Goal: Task Accomplishment & Management: Manage account settings

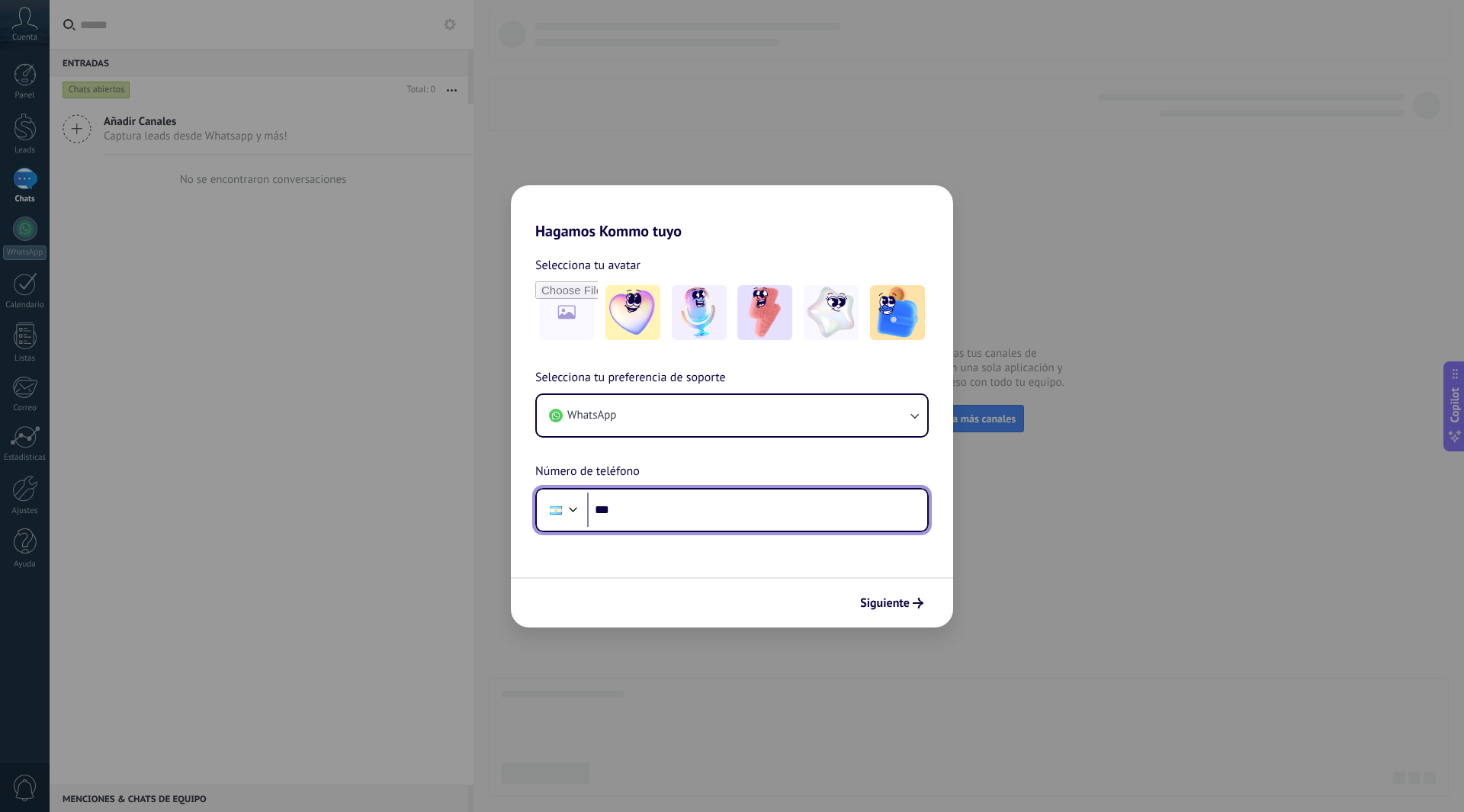
click at [692, 513] on input "***" at bounding box center [758, 510] width 340 height 35
click at [769, 499] on input "***" at bounding box center [758, 510] width 340 height 35
click at [906, 597] on span "Siguiente" at bounding box center [885, 603] width 49 height 11
click at [625, 505] on input "**********" at bounding box center [758, 510] width 340 height 35
click at [629, 505] on input "**********" at bounding box center [758, 510] width 340 height 35
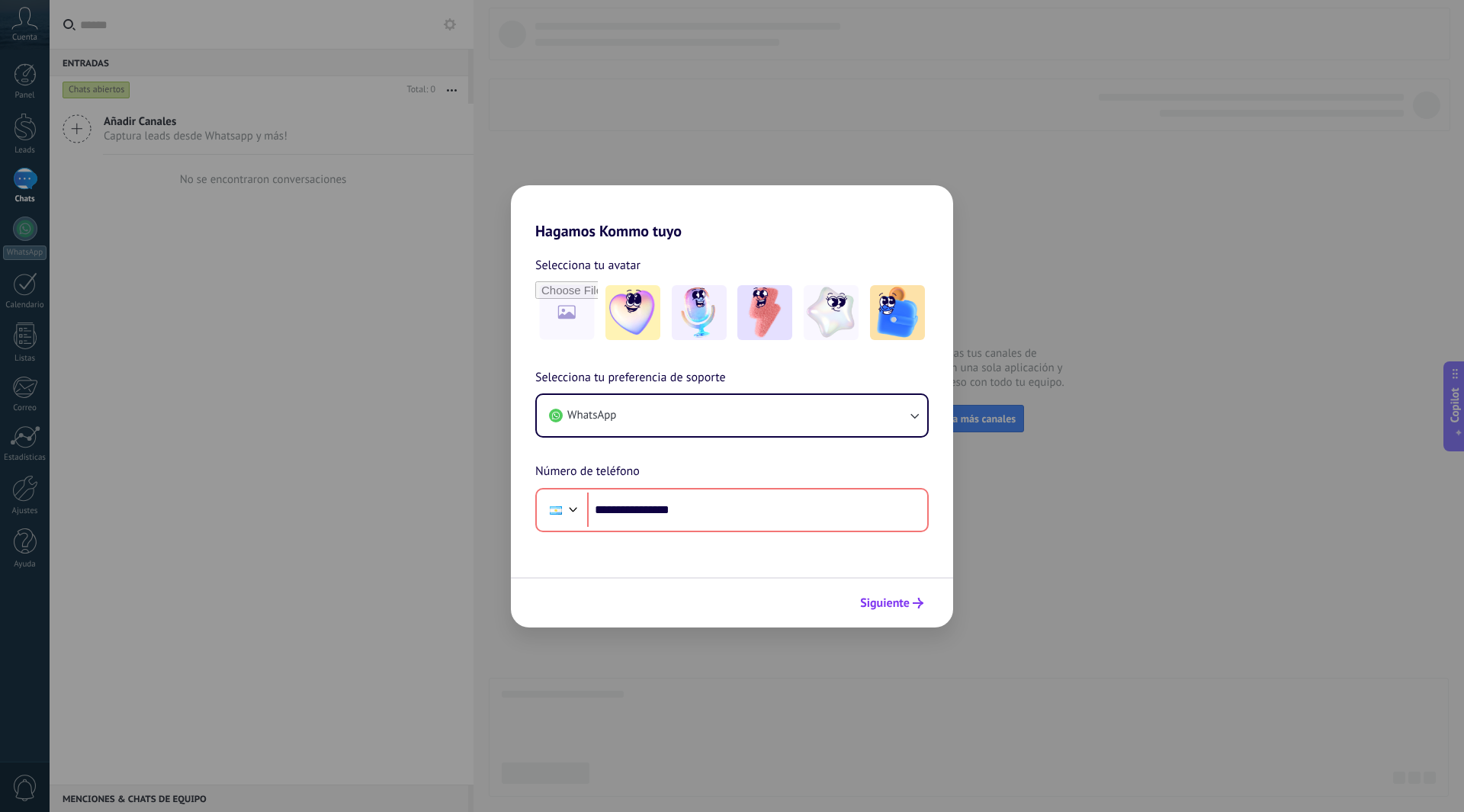
click at [878, 590] on div "Siguiente" at bounding box center [892, 603] width 77 height 26
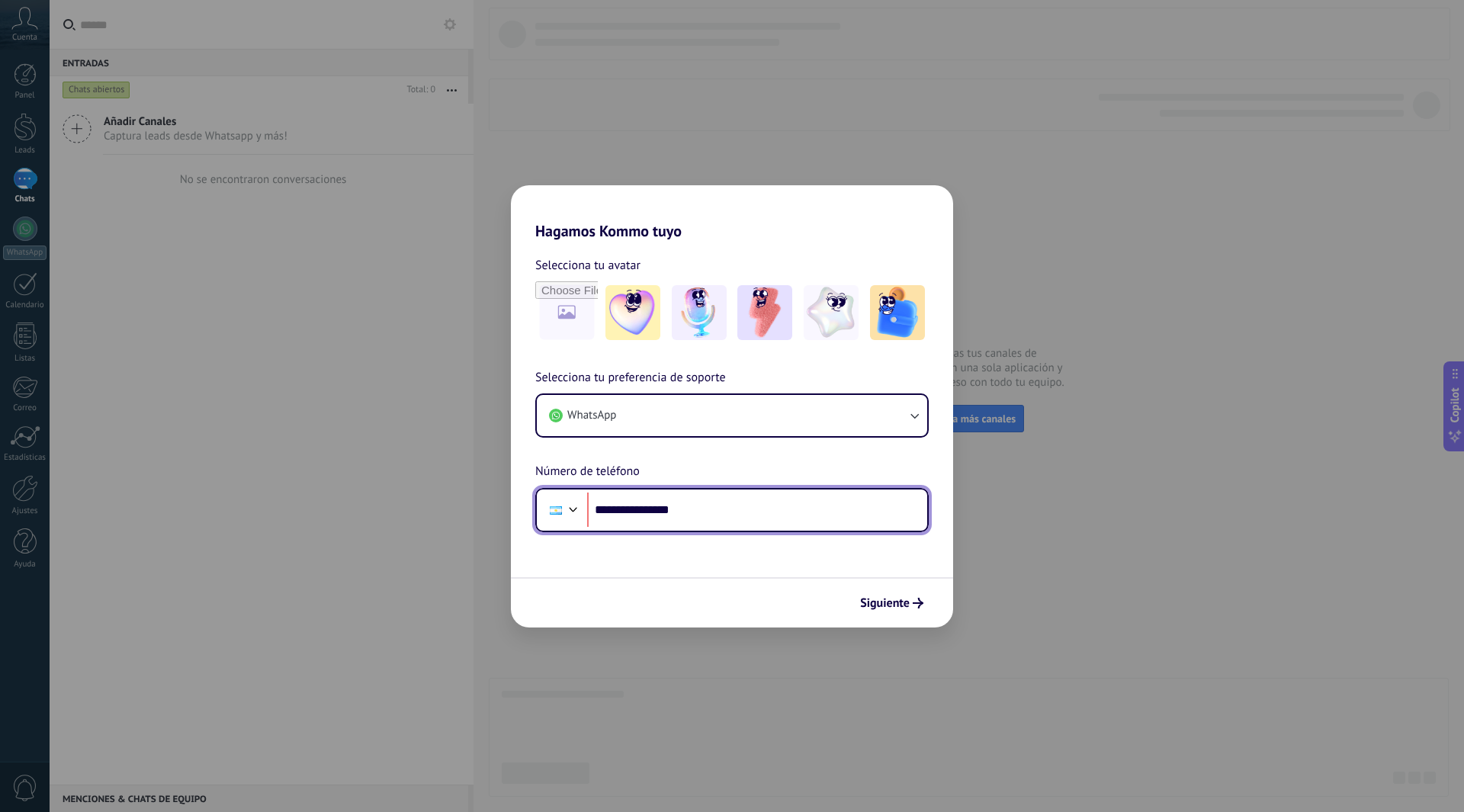
click at [780, 519] on input "**********" at bounding box center [758, 510] width 340 height 35
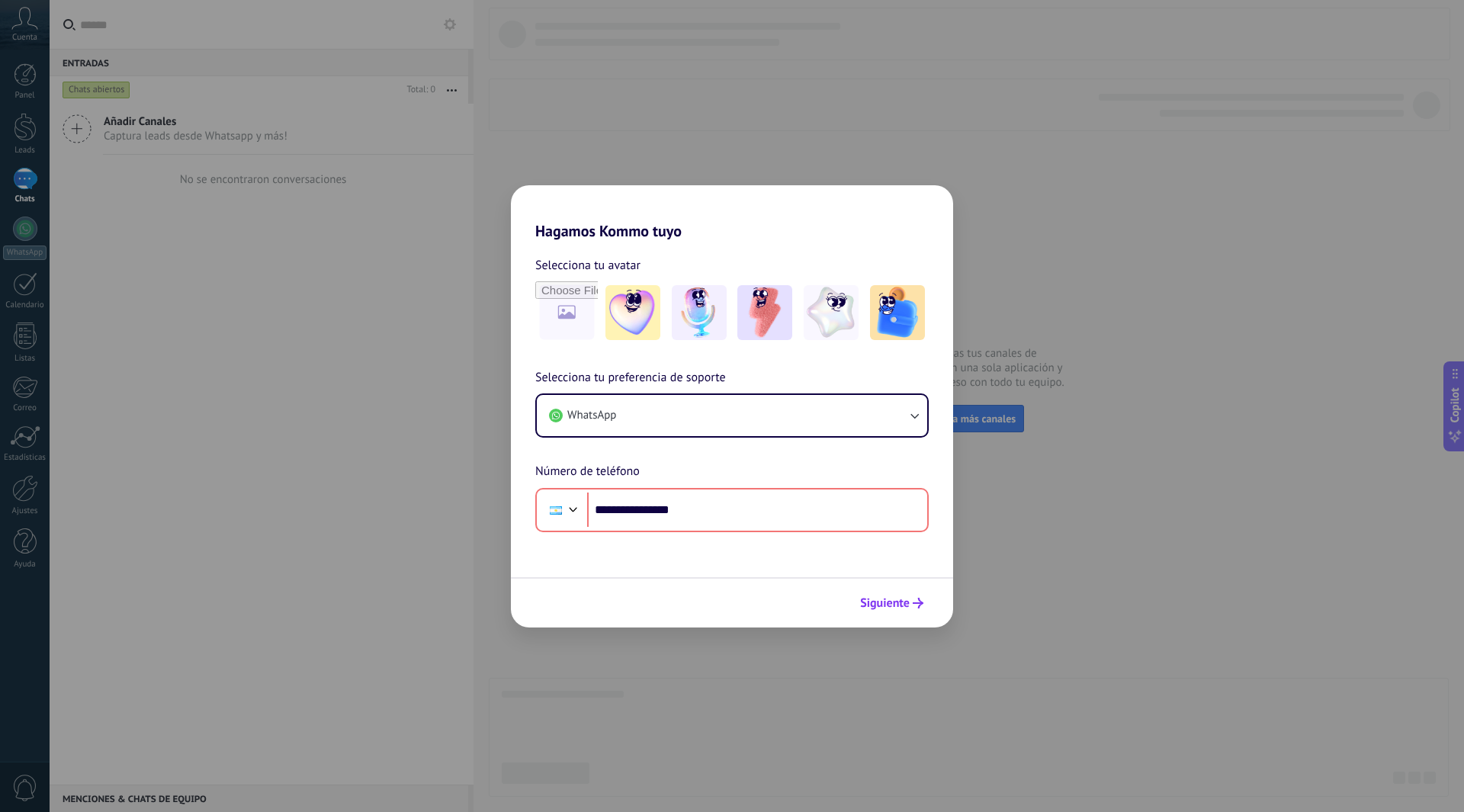
click at [884, 606] on span "Siguiente" at bounding box center [885, 603] width 49 height 11
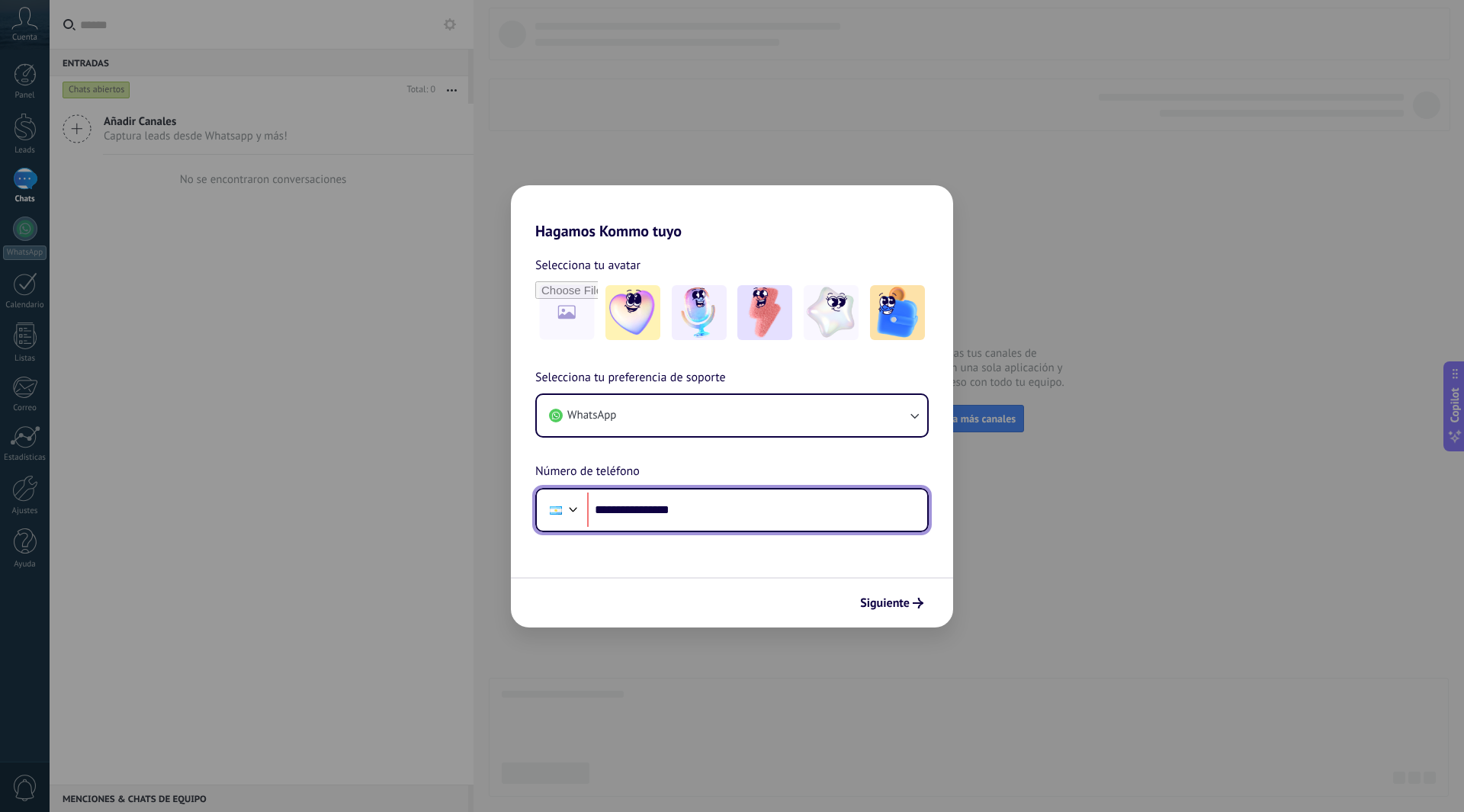
drag, startPoint x: 709, startPoint y: 510, endPoint x: 724, endPoint y: 530, distance: 25.0
click at [724, 530] on div "**********" at bounding box center [732, 510] width 394 height 44
type input "**********"
click at [893, 605] on span "Siguiente" at bounding box center [885, 603] width 49 height 11
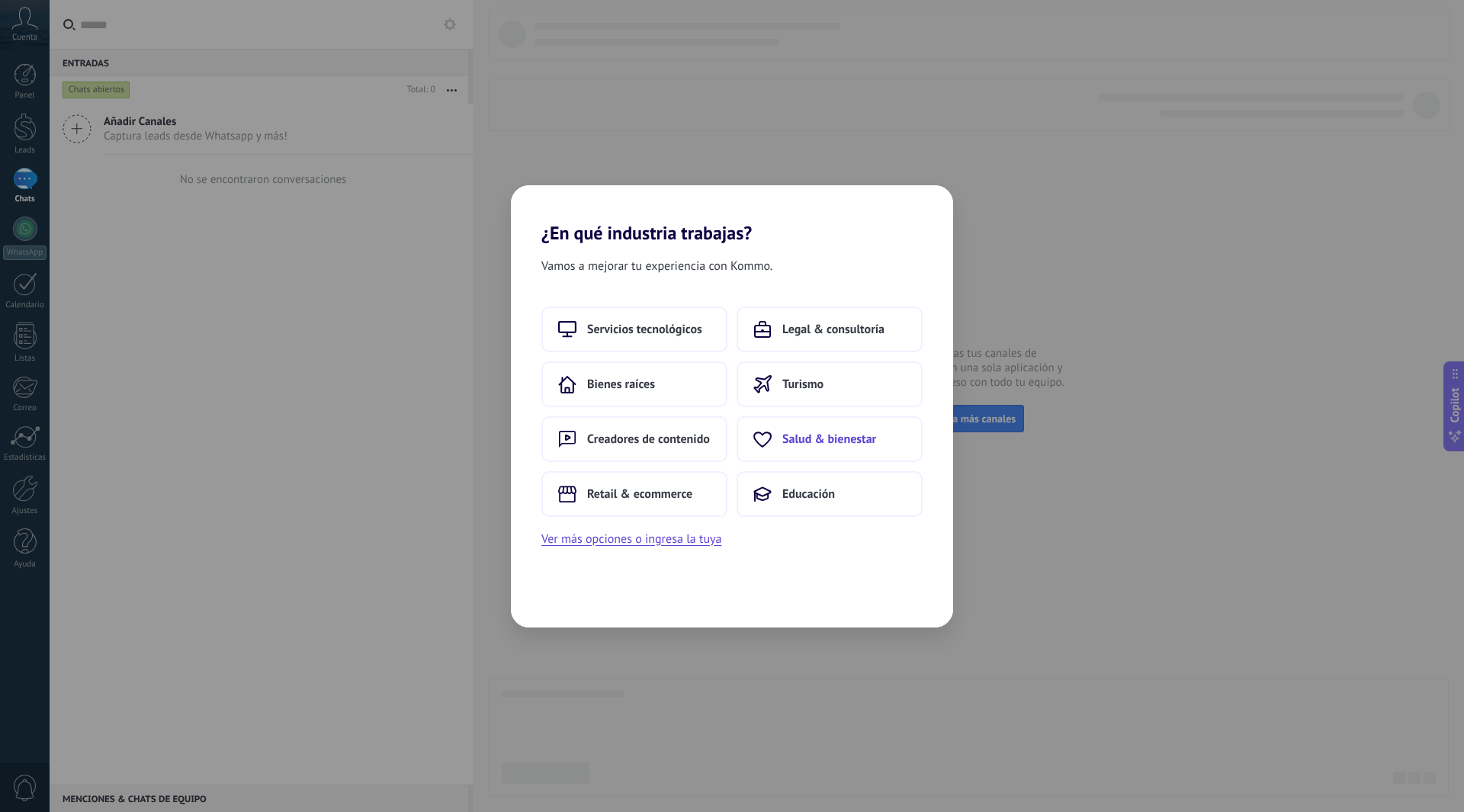
click at [833, 451] on button "Salud & bienestar" at bounding box center [830, 439] width 186 height 46
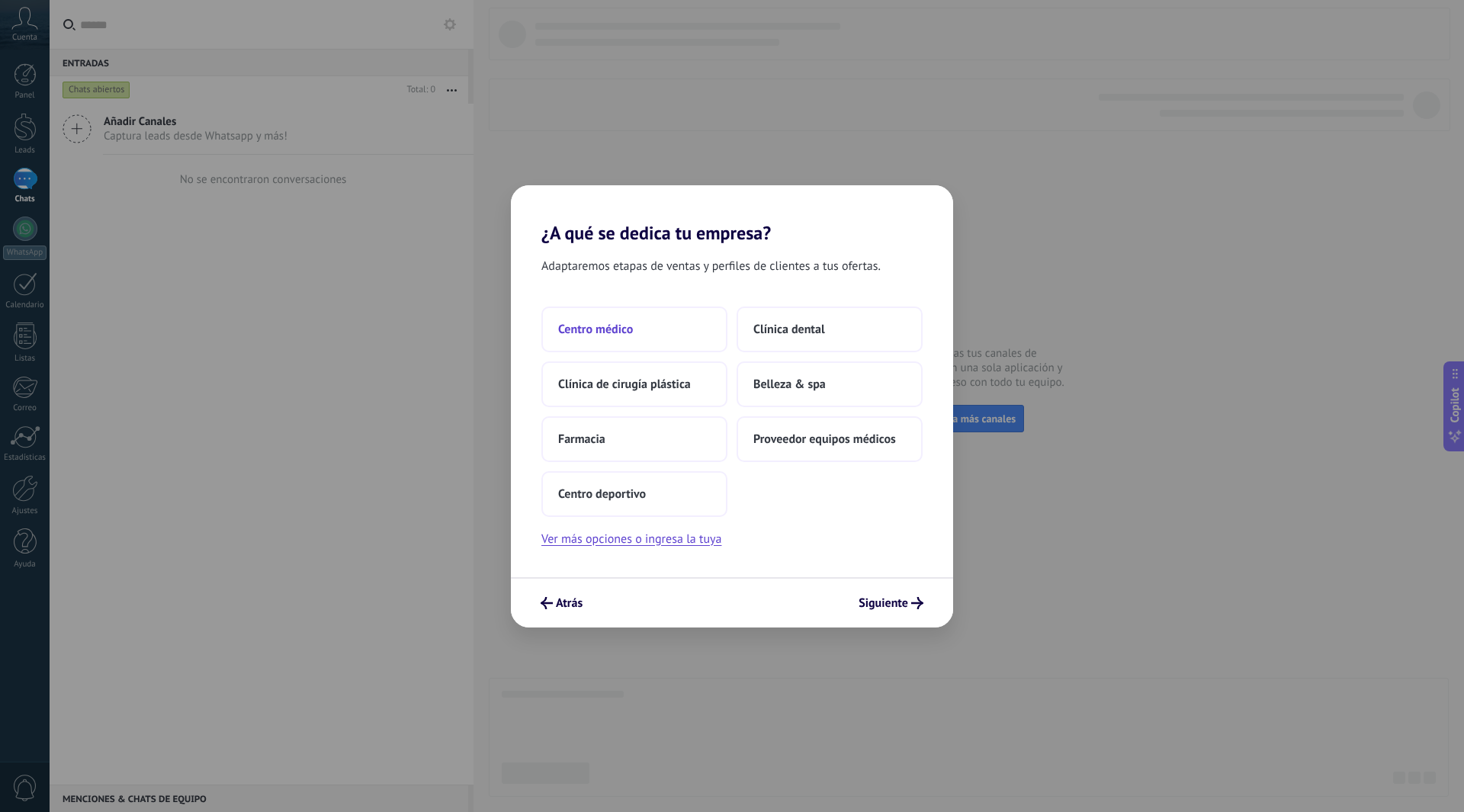
click at [584, 329] on span "Centro médico" at bounding box center [596, 329] width 75 height 16
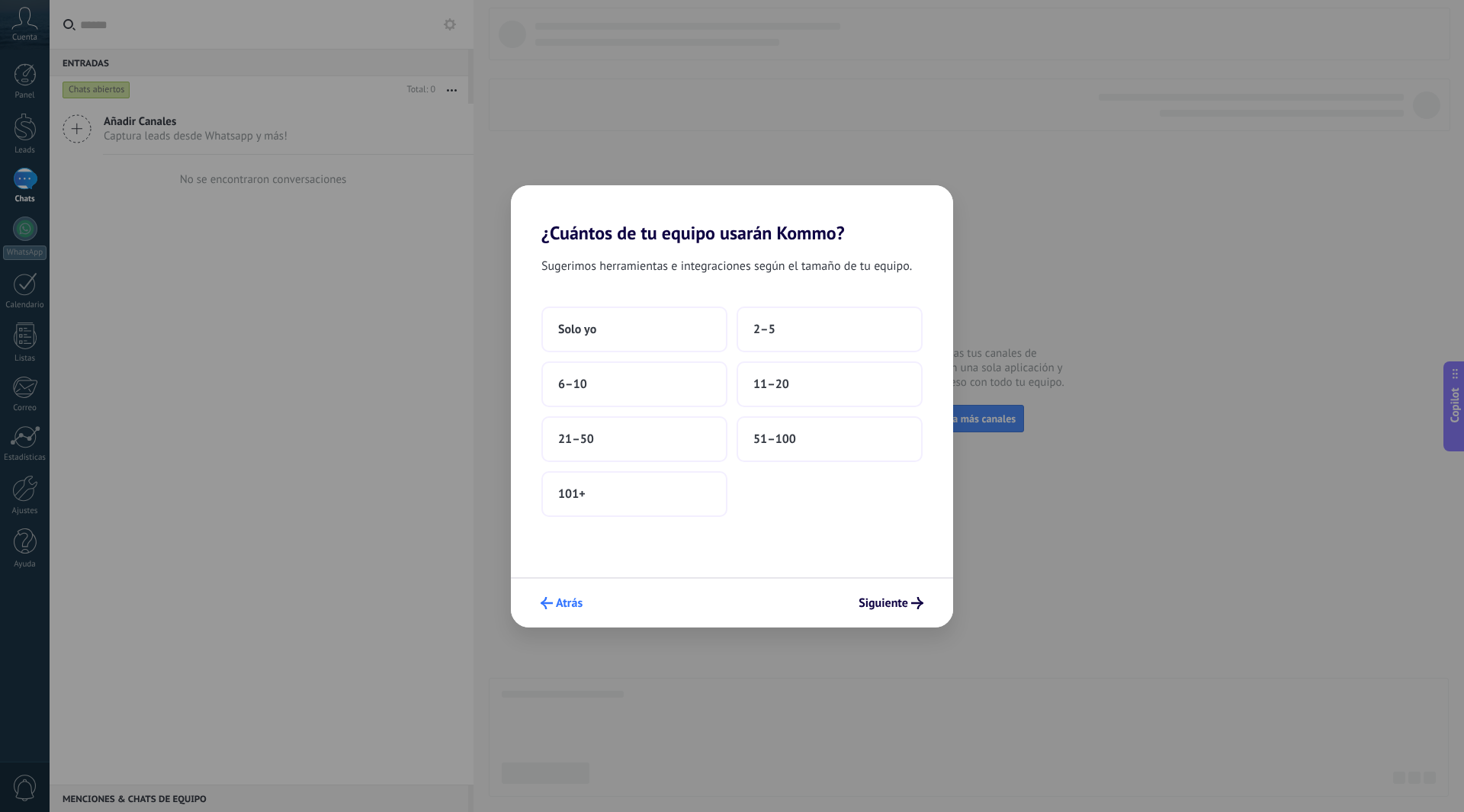
click at [571, 605] on span "Atrás" at bounding box center [568, 603] width 27 height 11
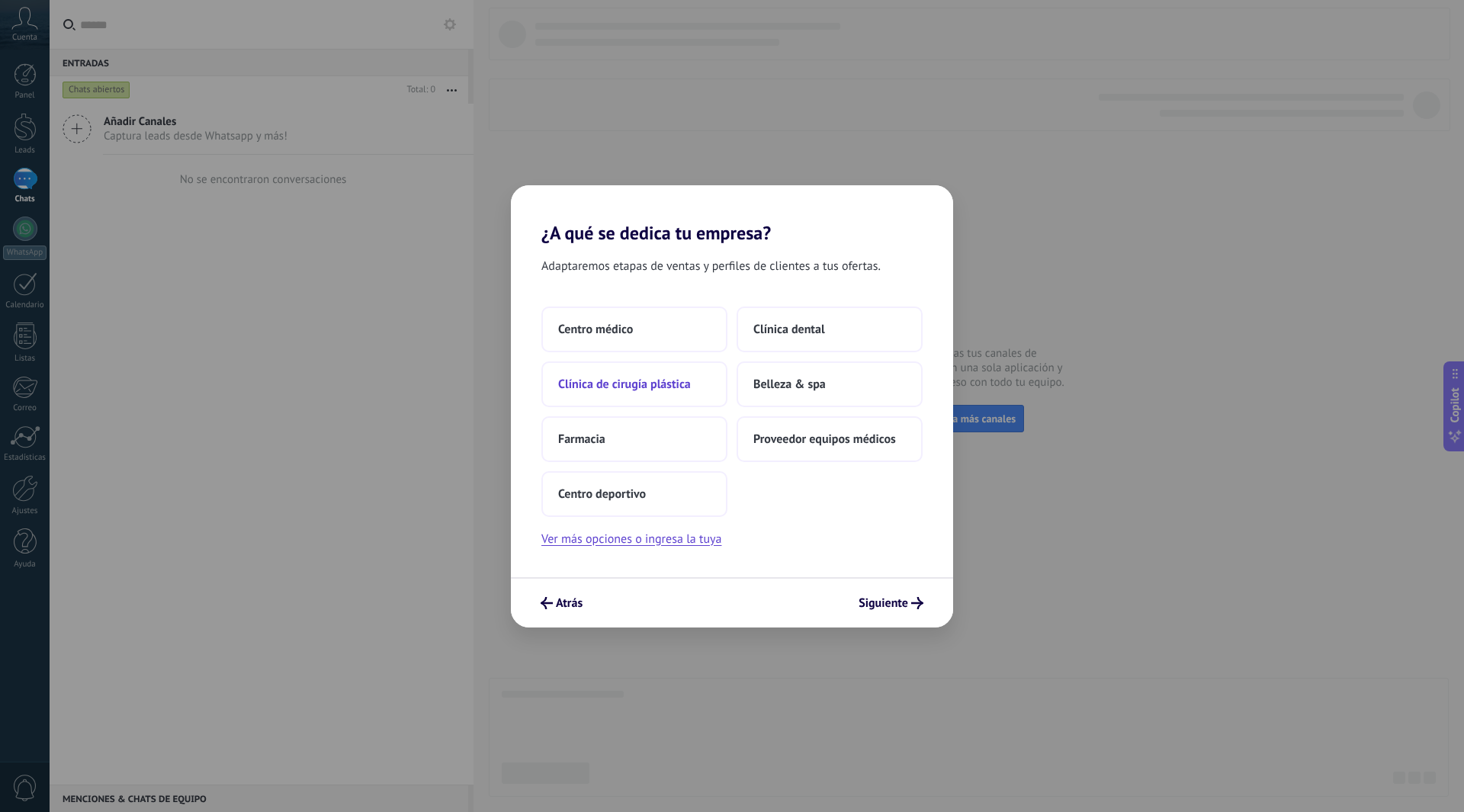
click at [618, 385] on span "Clínica de cirugía plástica" at bounding box center [624, 384] width 133 height 16
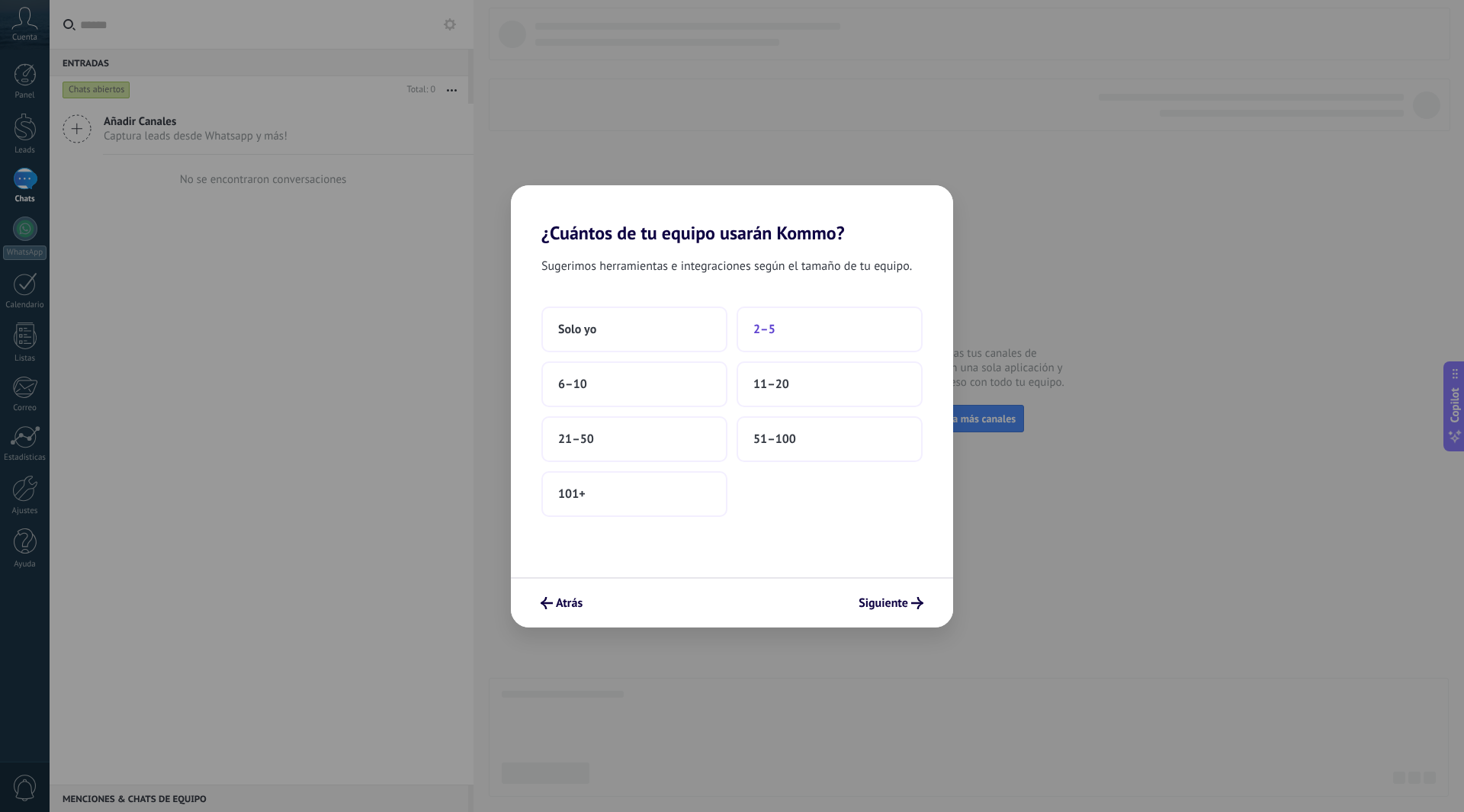
click at [770, 333] on span "2–5" at bounding box center [765, 329] width 22 height 16
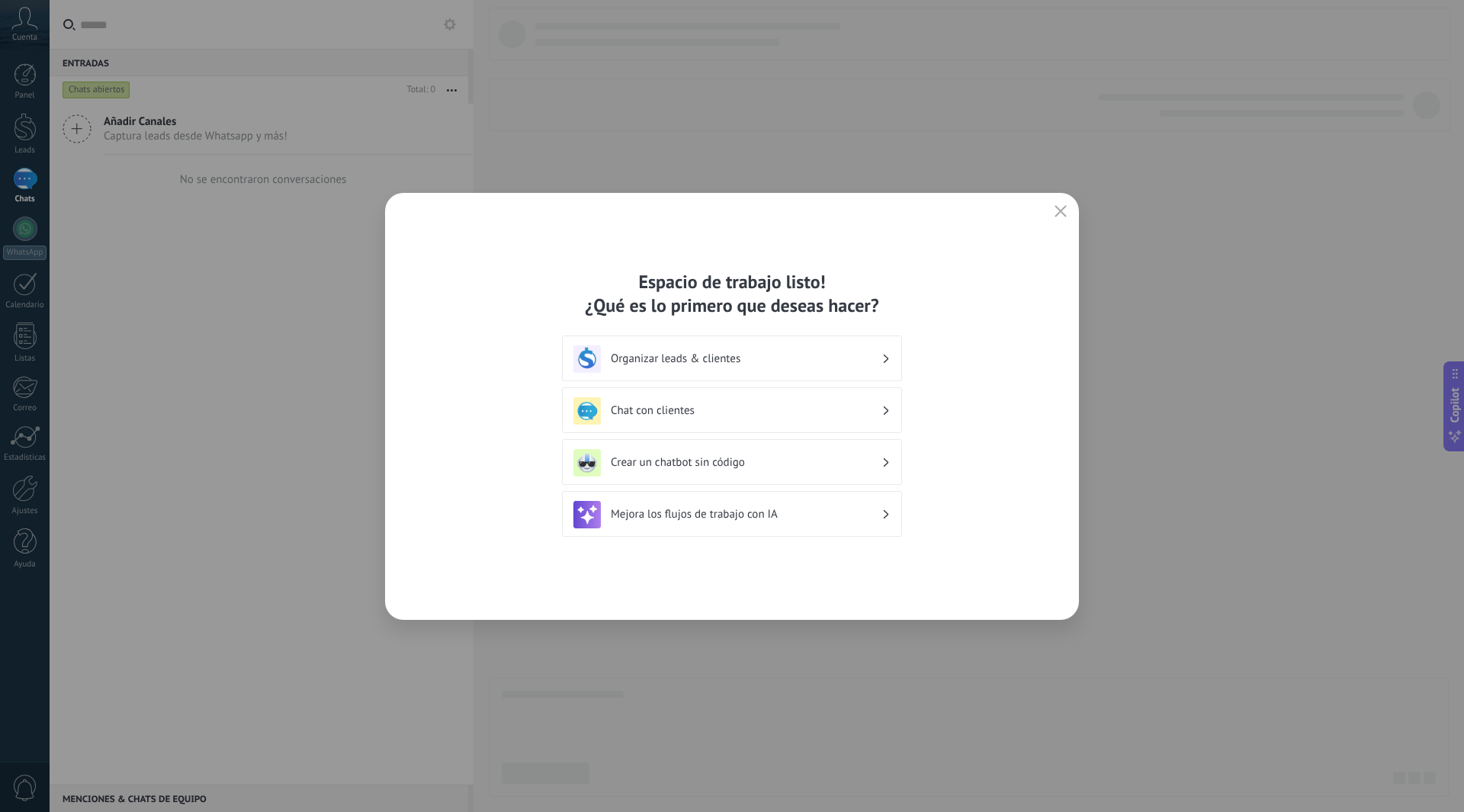
click at [878, 364] on h3 "Organizar leads & clientes" at bounding box center [747, 359] width 271 height 15
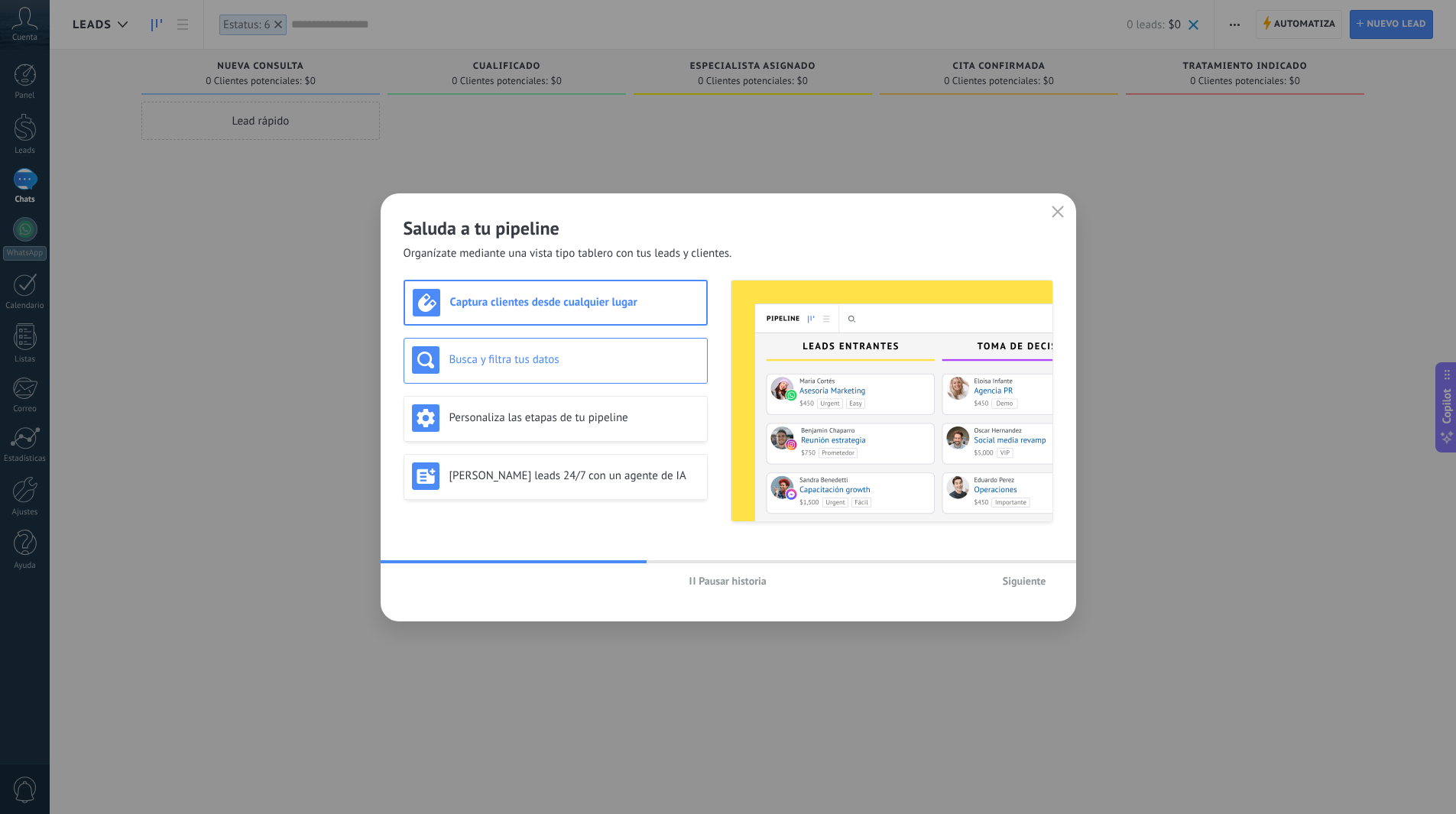
click at [587, 367] on div "Busca y filtra tus datos" at bounding box center [556, 360] width 288 height 27
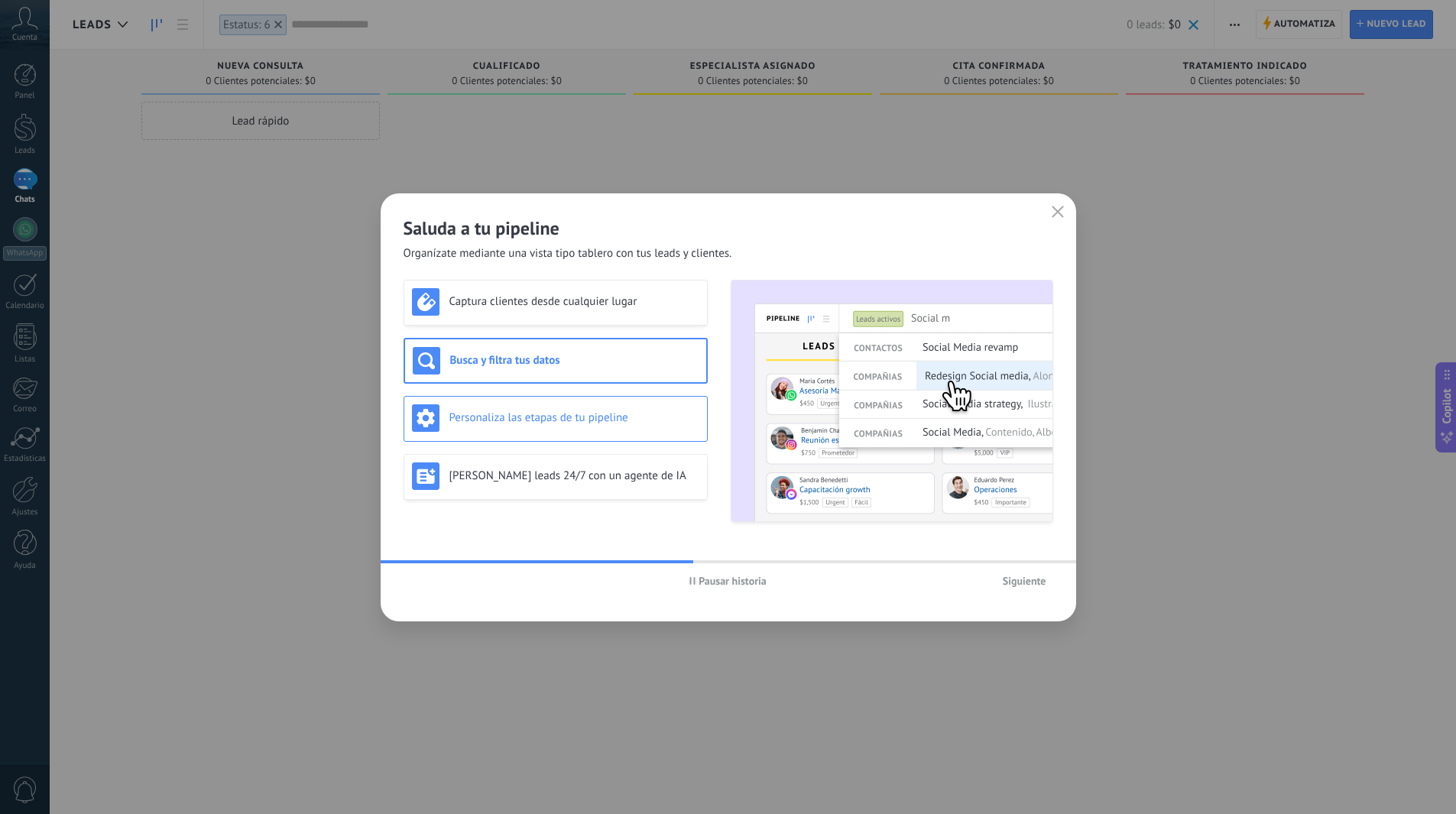
click at [581, 410] on h3 "Personaliza las etapas de tu pipeline" at bounding box center [574, 418] width 250 height 15
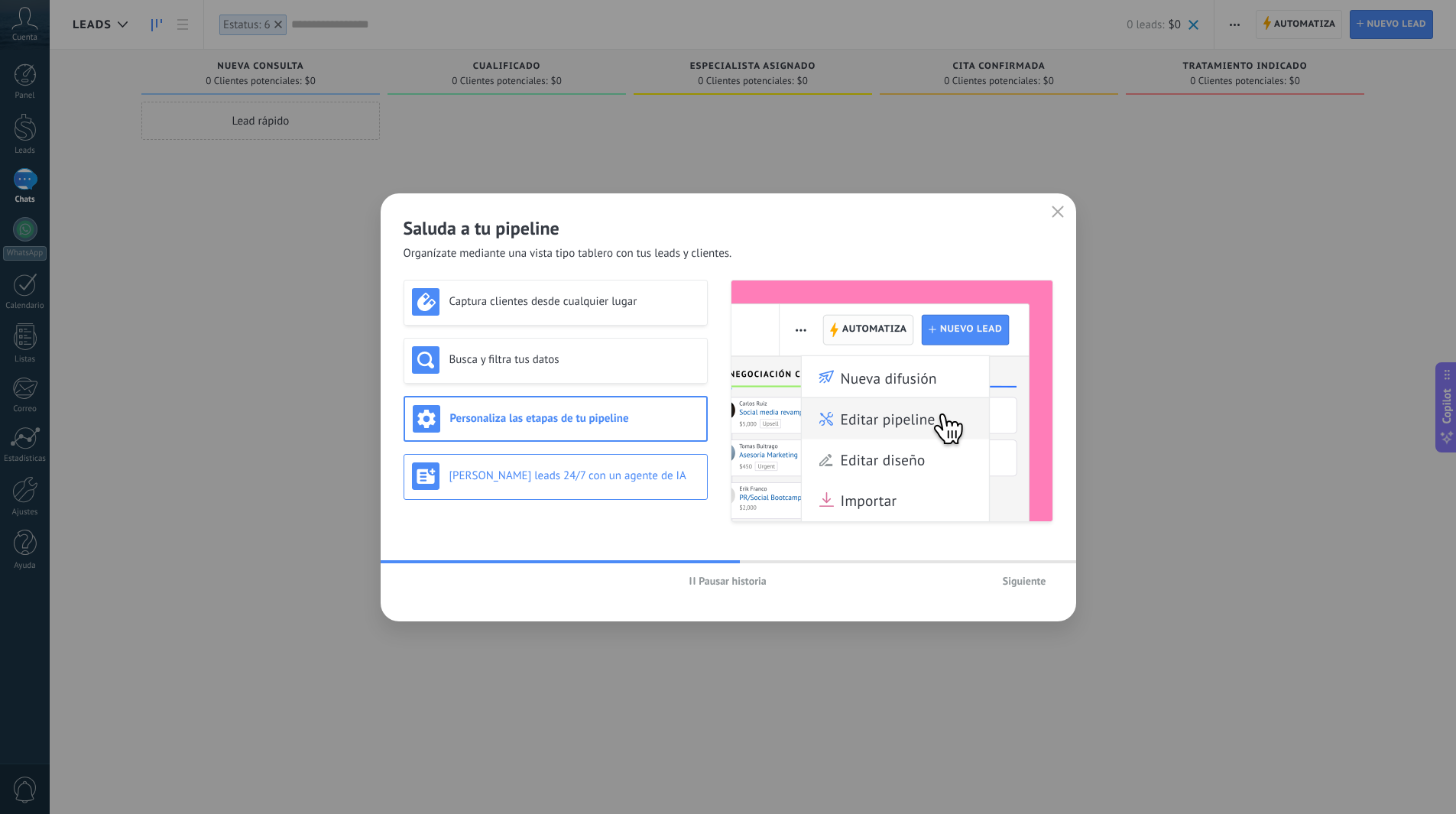
click at [581, 460] on div "[PERSON_NAME] leads 24/7 con un agente de IA" at bounding box center [556, 477] width 304 height 46
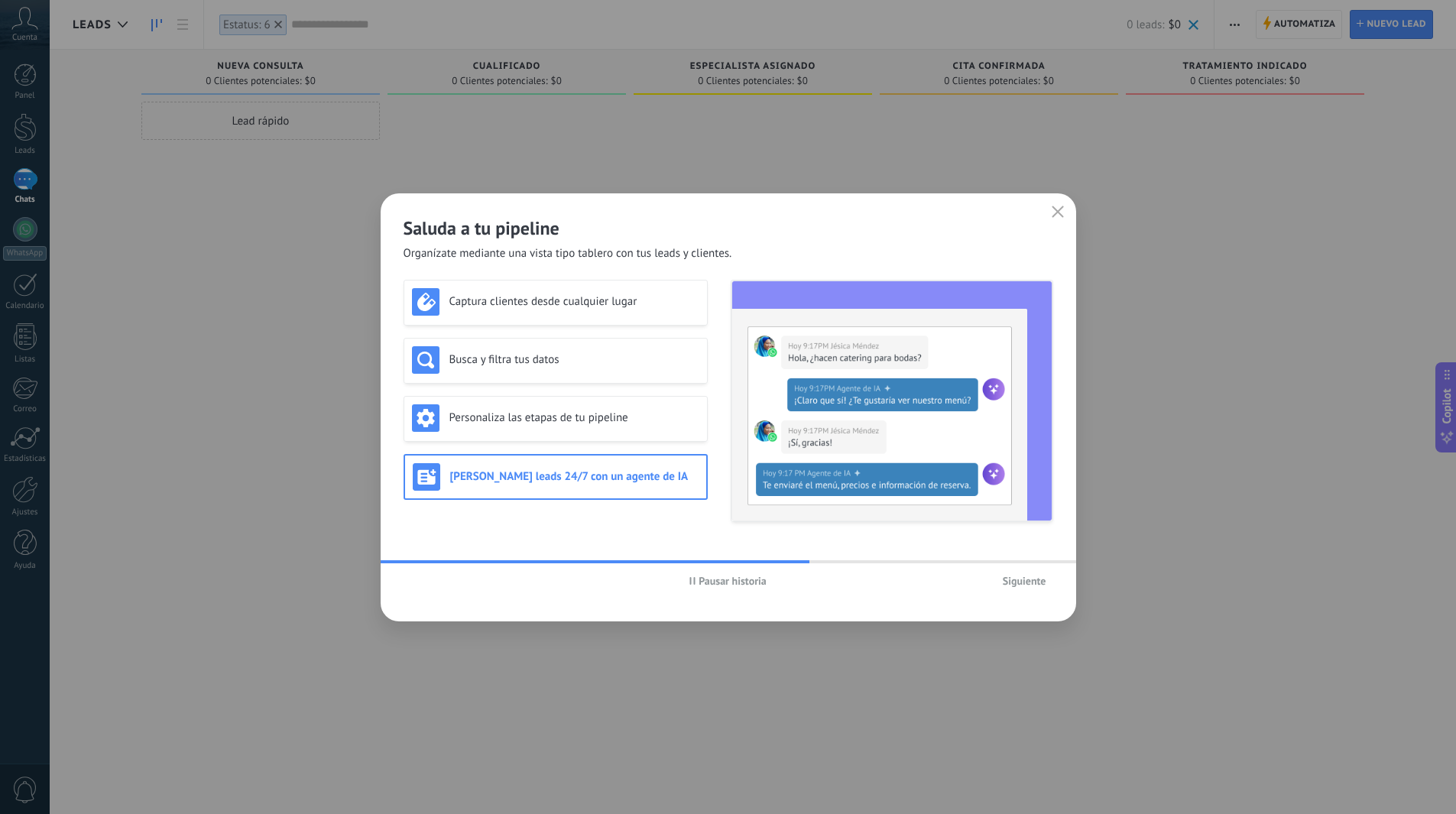
click at [1034, 586] on span "Siguiente" at bounding box center [1025, 581] width 44 height 11
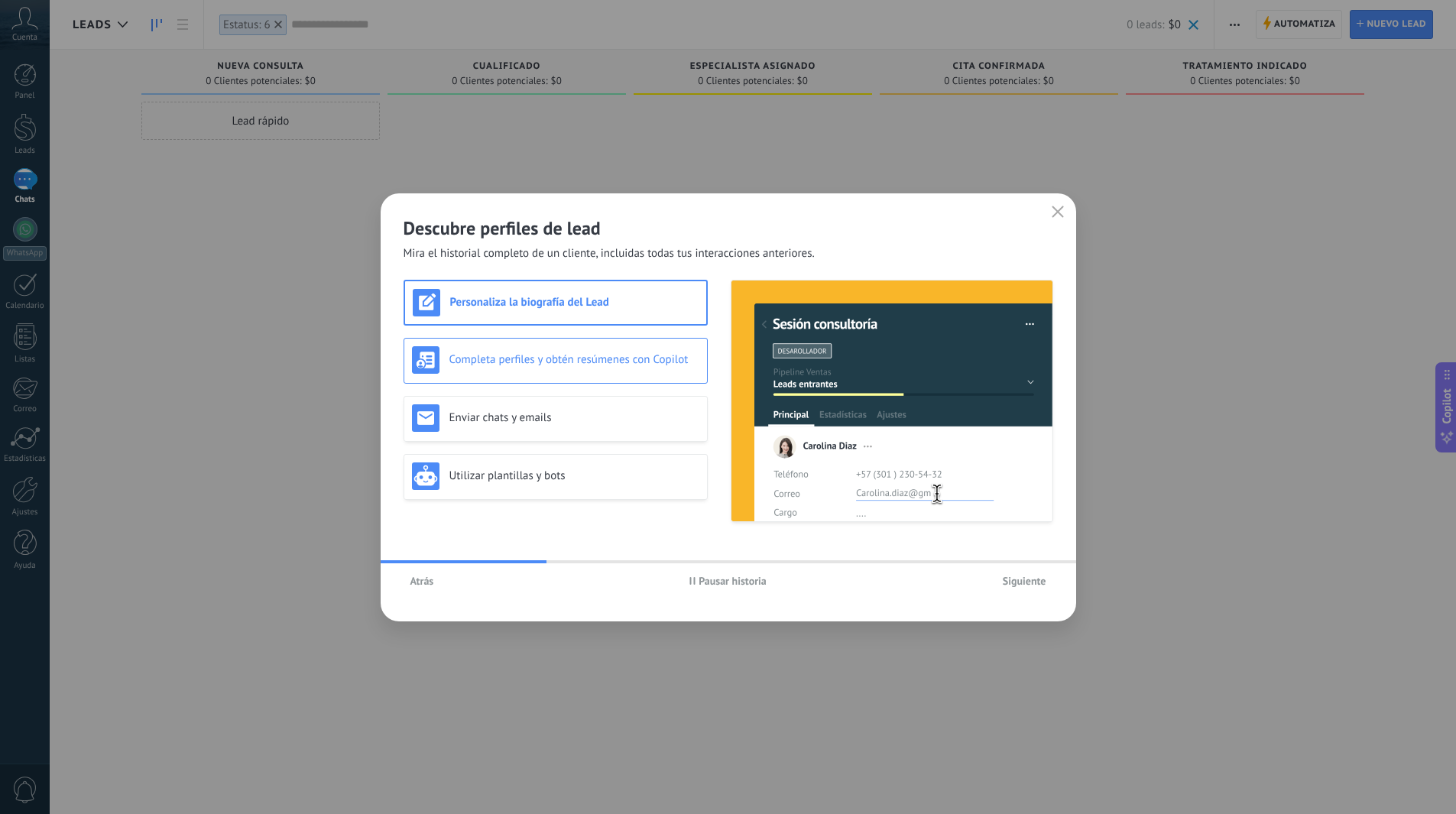
click at [632, 351] on div "Completa perfiles y obtén resúmenes con Copilot" at bounding box center [556, 360] width 288 height 27
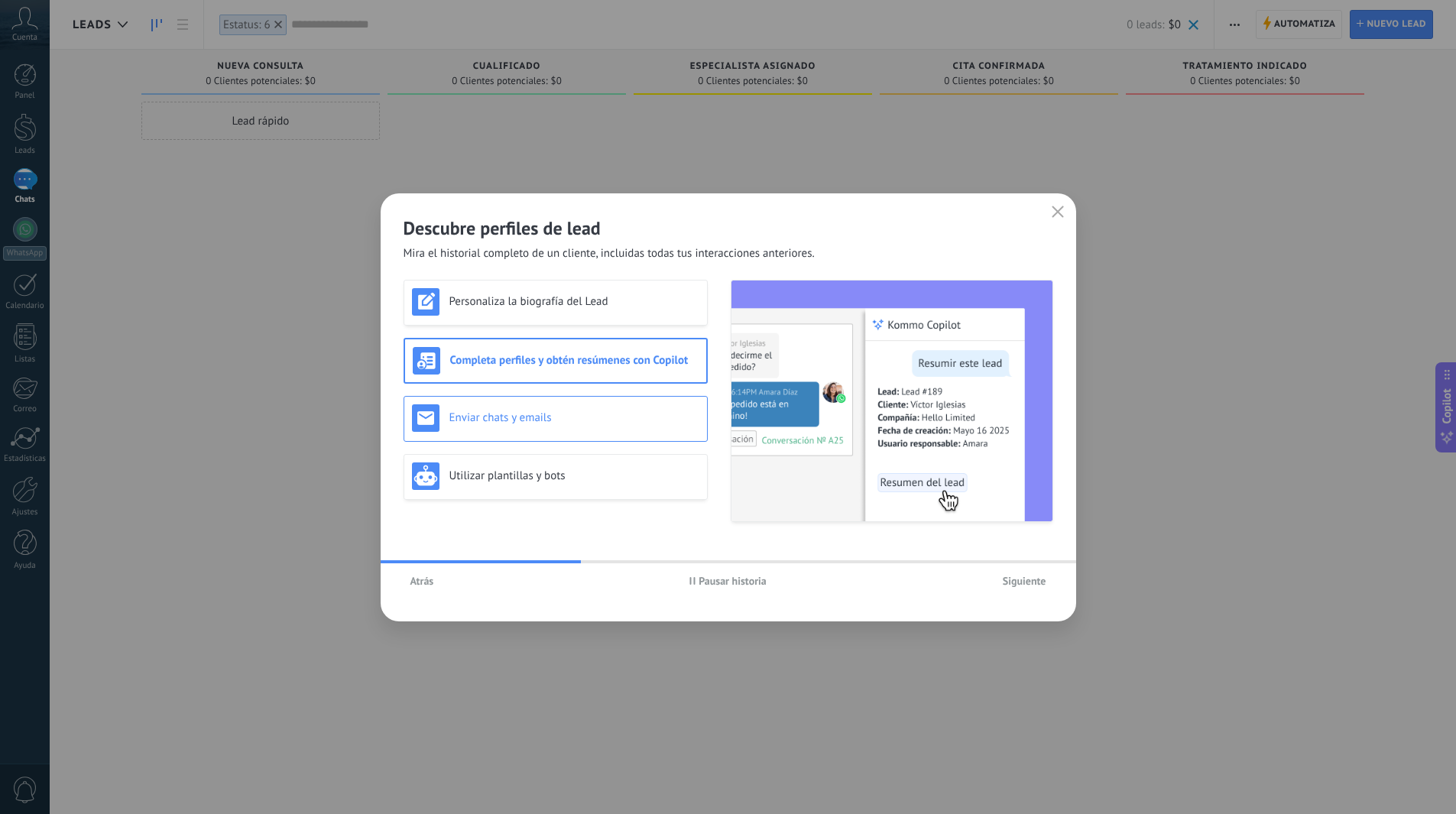
click at [614, 415] on h3 "Enviar chats y emails" at bounding box center [574, 418] width 250 height 15
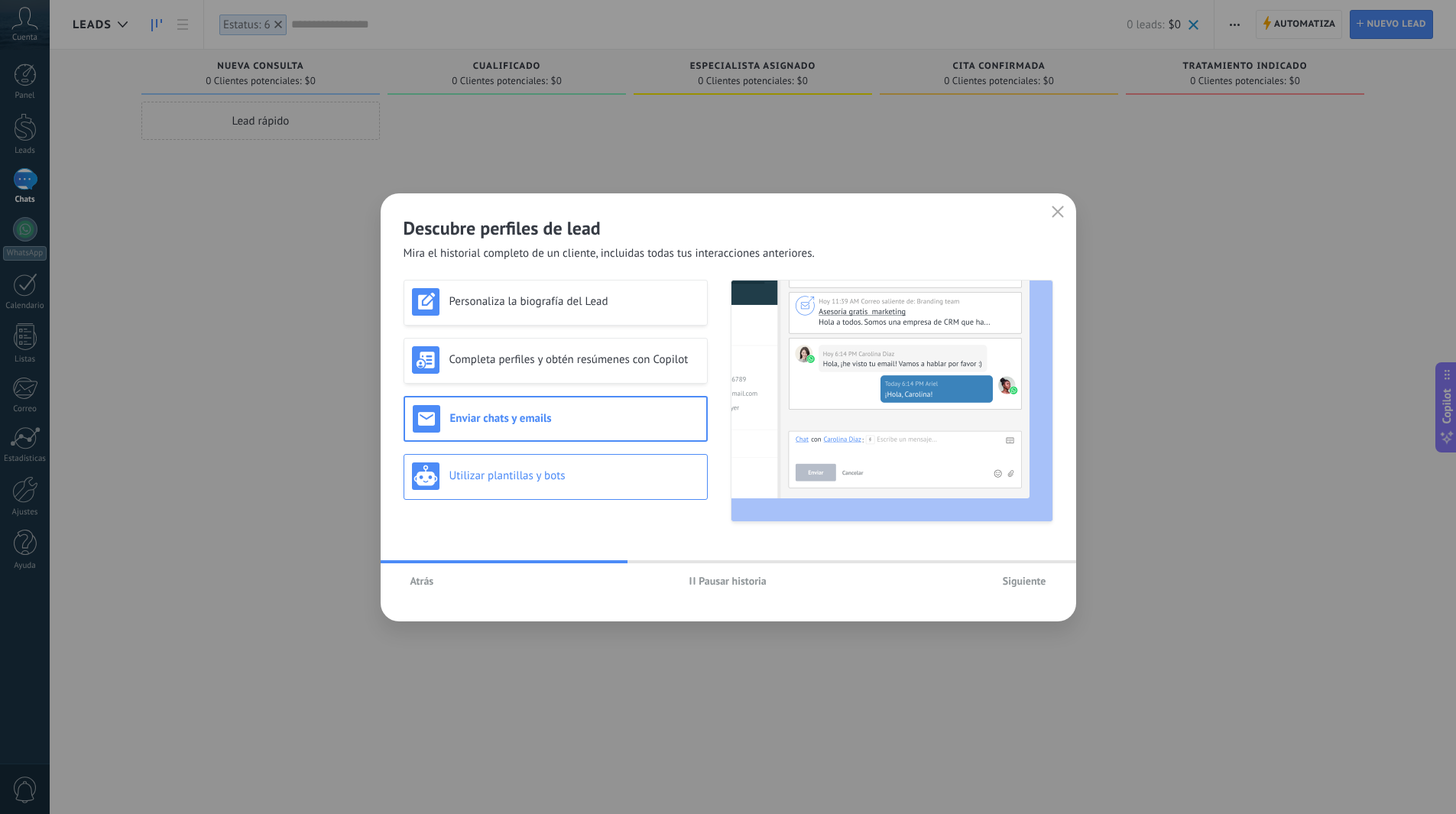
click at [593, 459] on div "Utilizar plantillas y bots" at bounding box center [556, 477] width 304 height 46
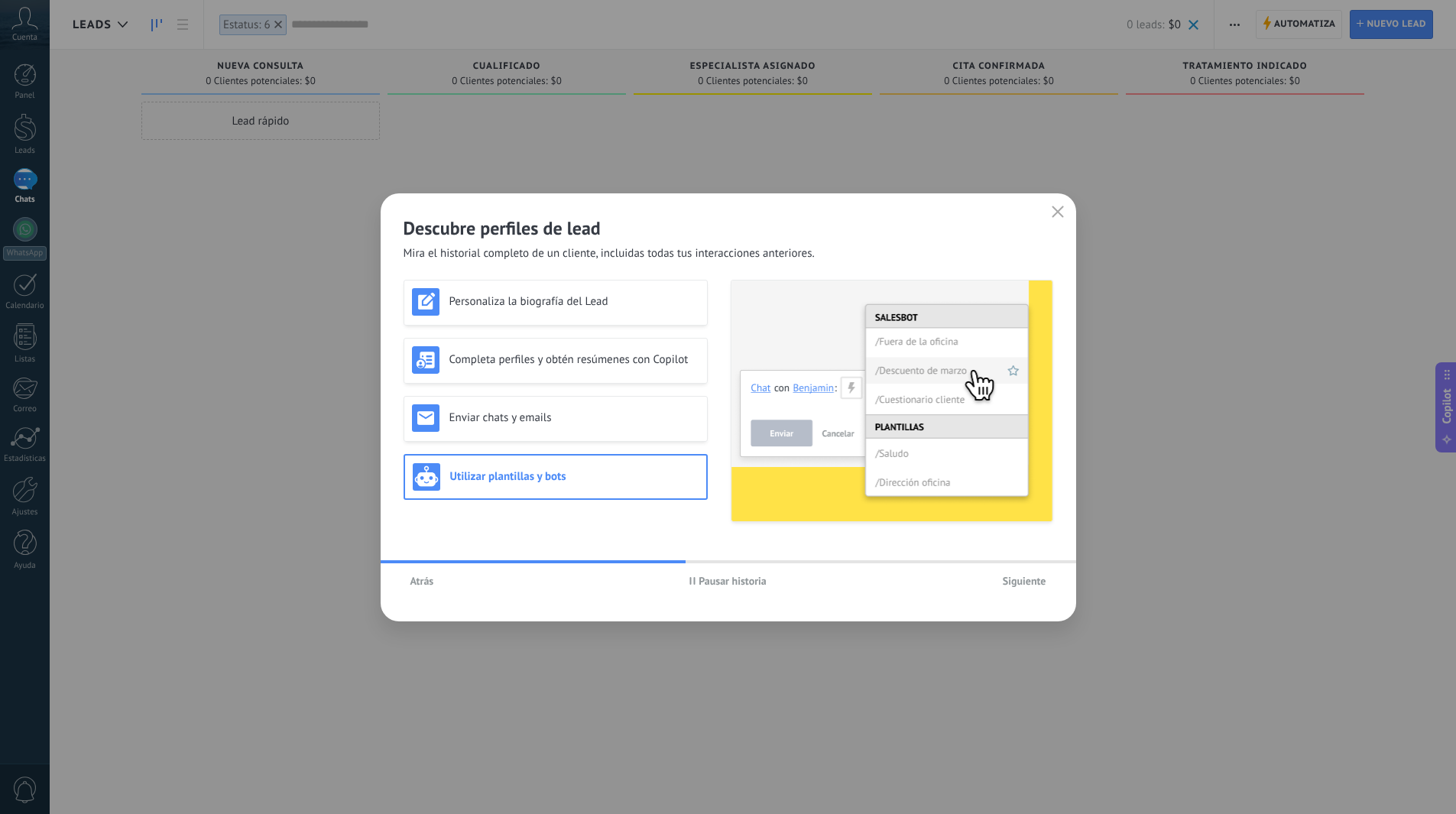
click at [1026, 581] on span "Siguiente" at bounding box center [1025, 581] width 44 height 11
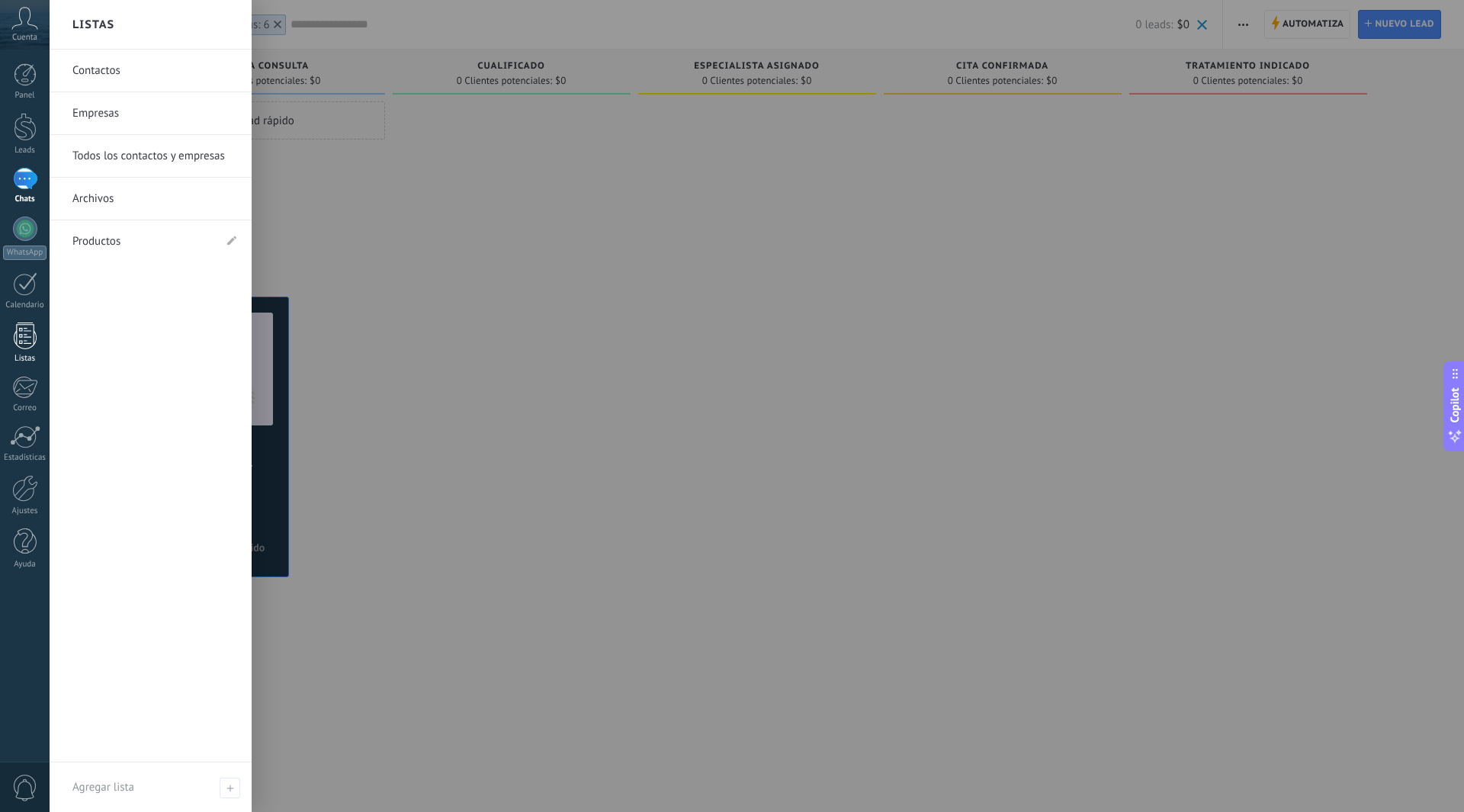
click at [29, 345] on div at bounding box center [25, 335] width 23 height 26
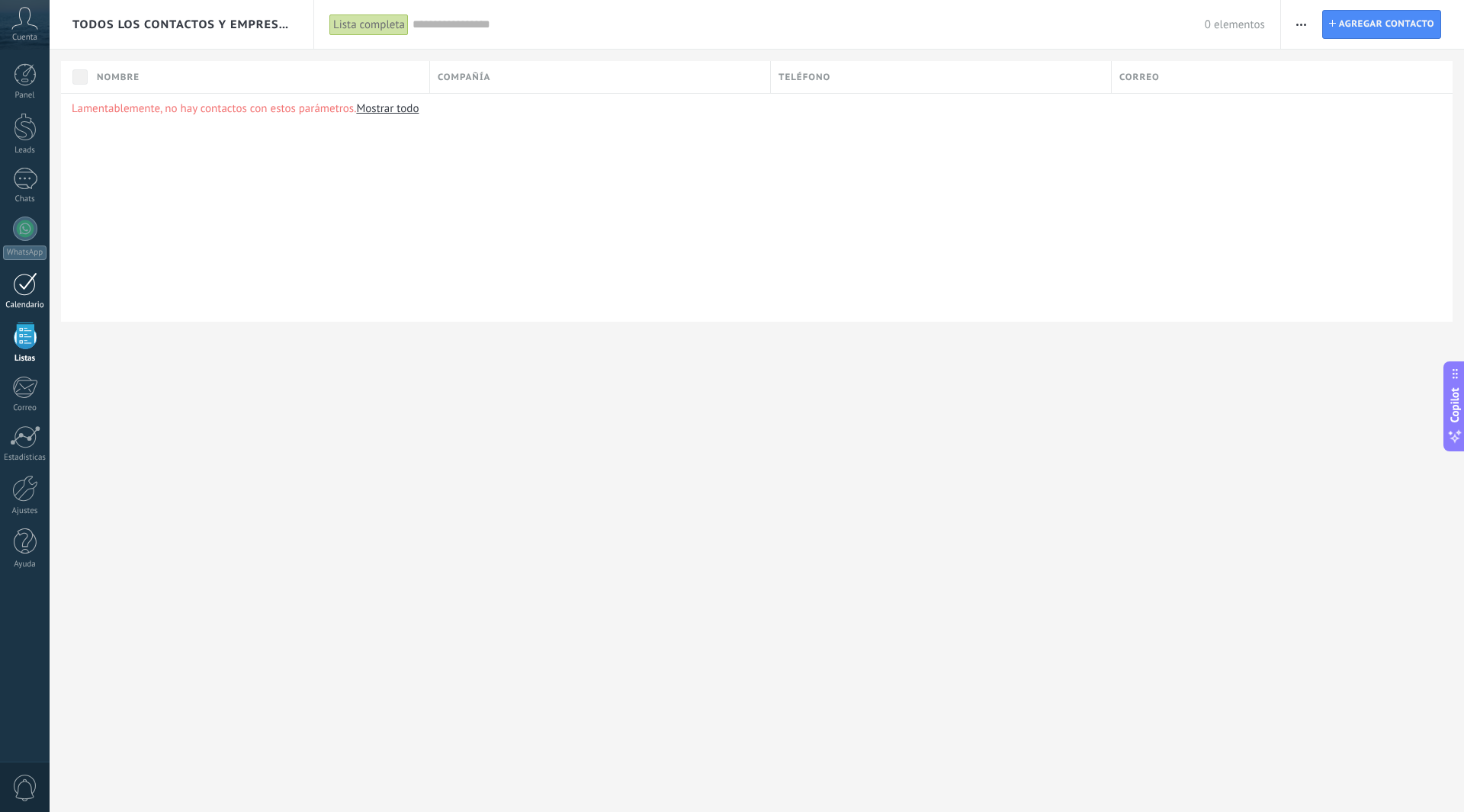
click at [21, 294] on div at bounding box center [25, 284] width 25 height 24
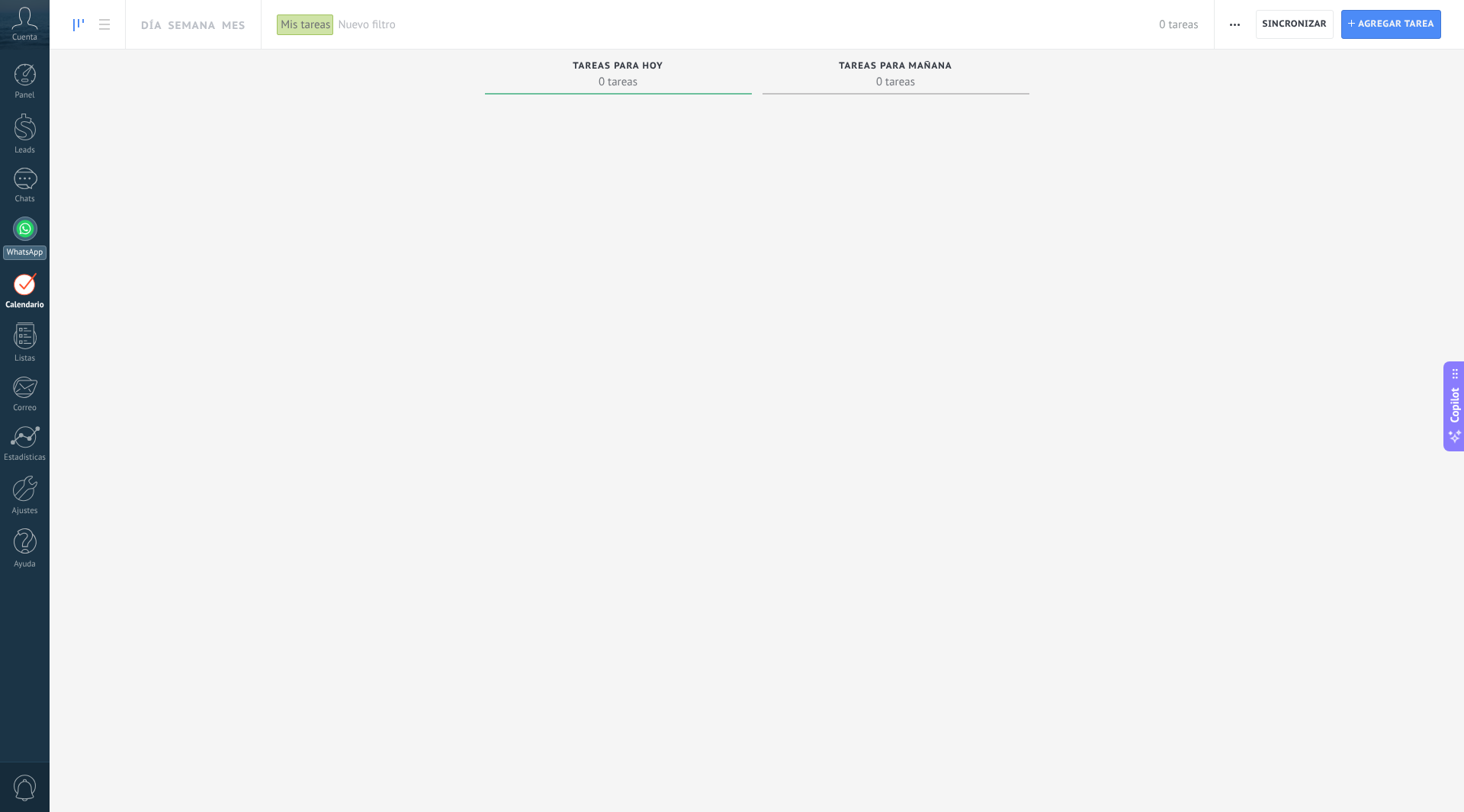
click at [27, 233] on div at bounding box center [25, 228] width 25 height 25
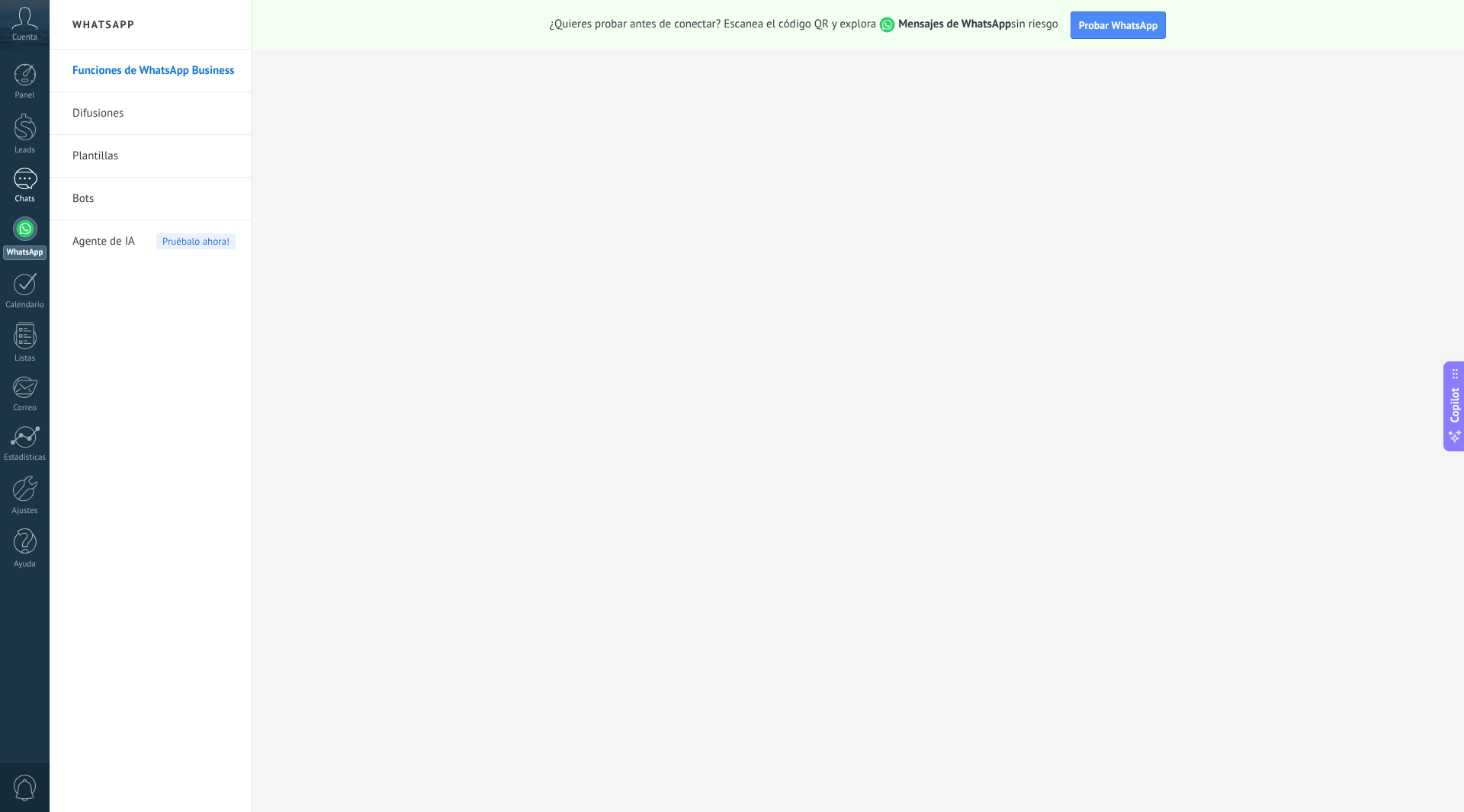
click at [13, 182] on div at bounding box center [25, 179] width 25 height 22
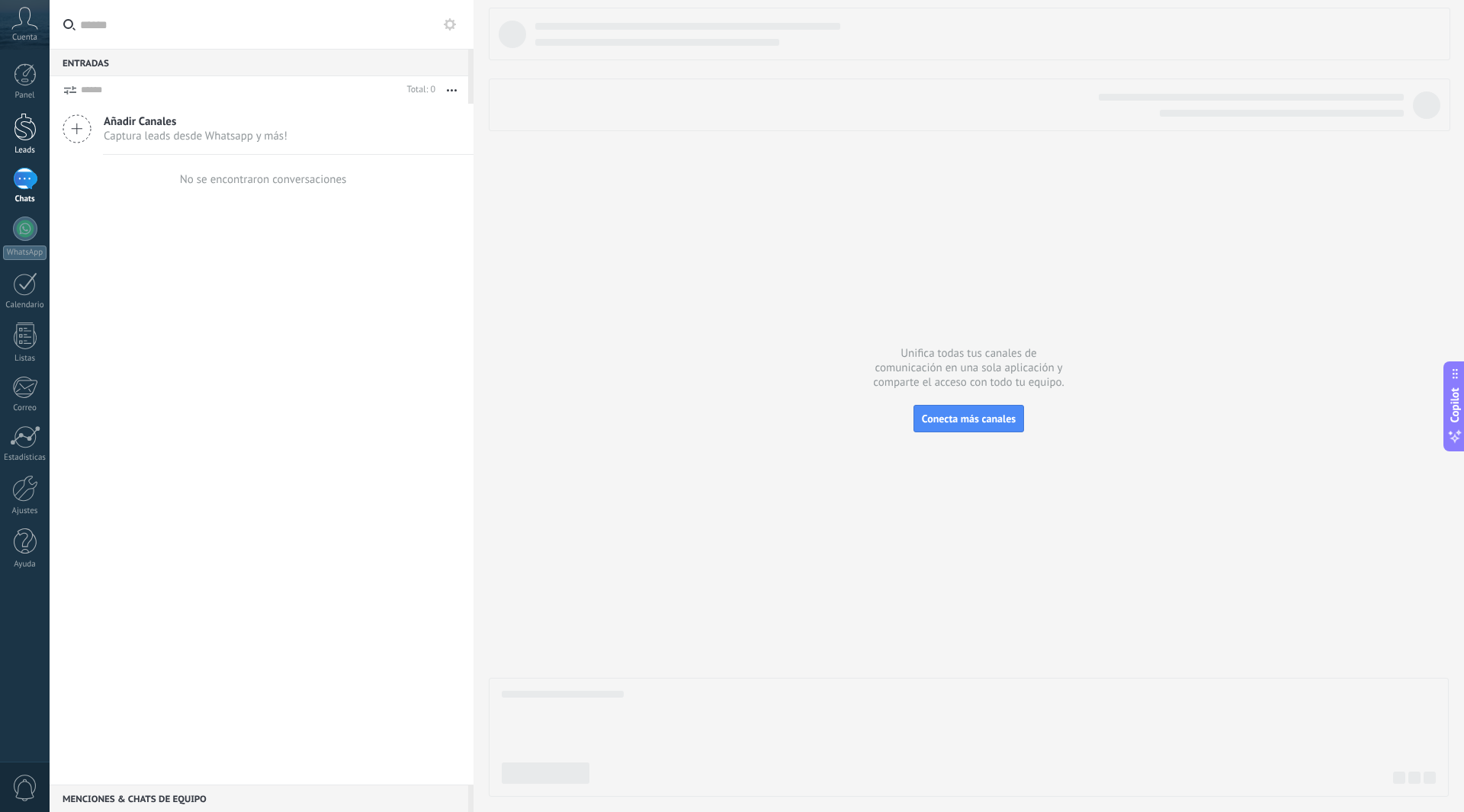
click at [25, 122] on div at bounding box center [25, 127] width 23 height 28
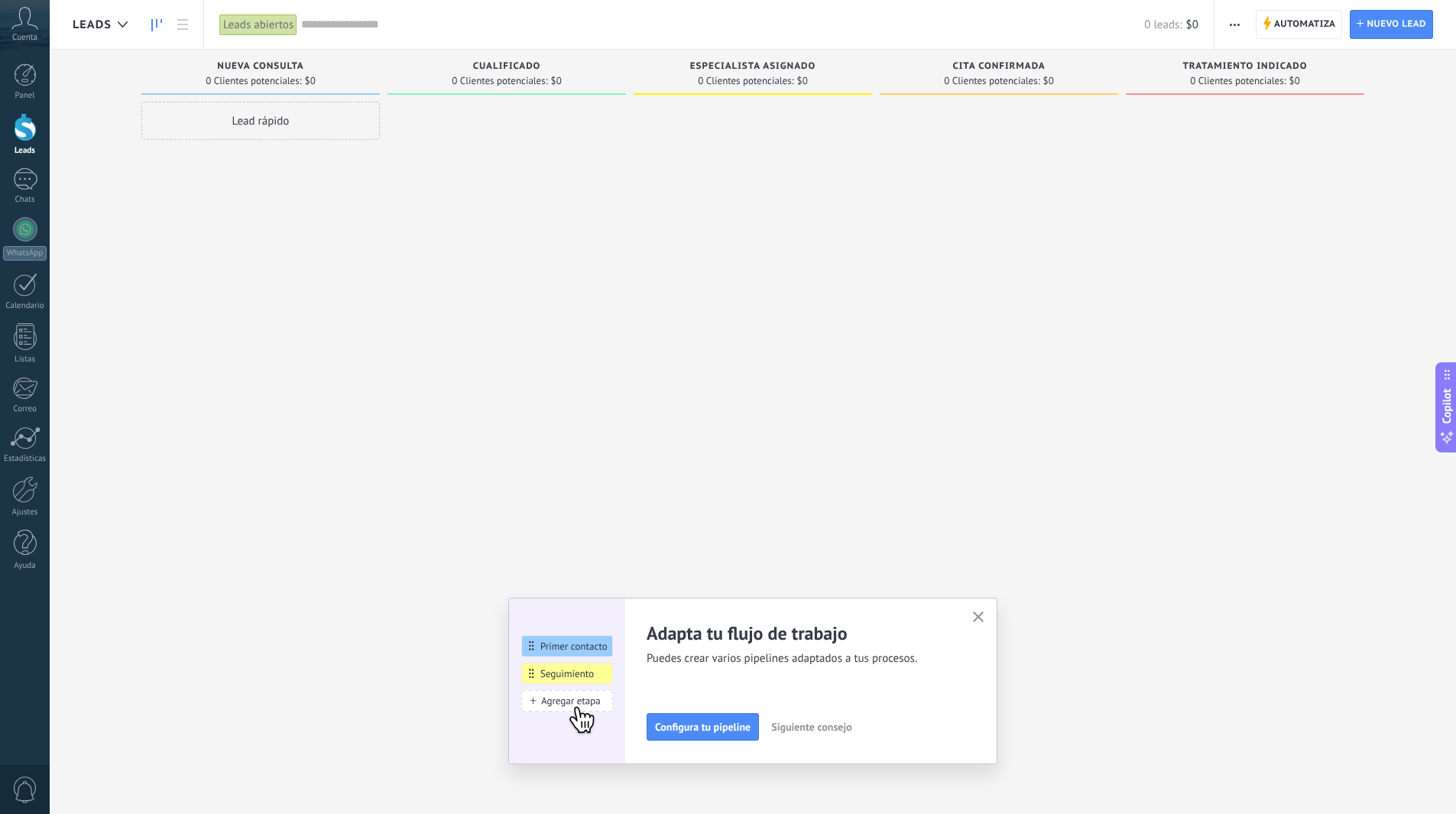
click at [26, 27] on icon at bounding box center [25, 18] width 27 height 23
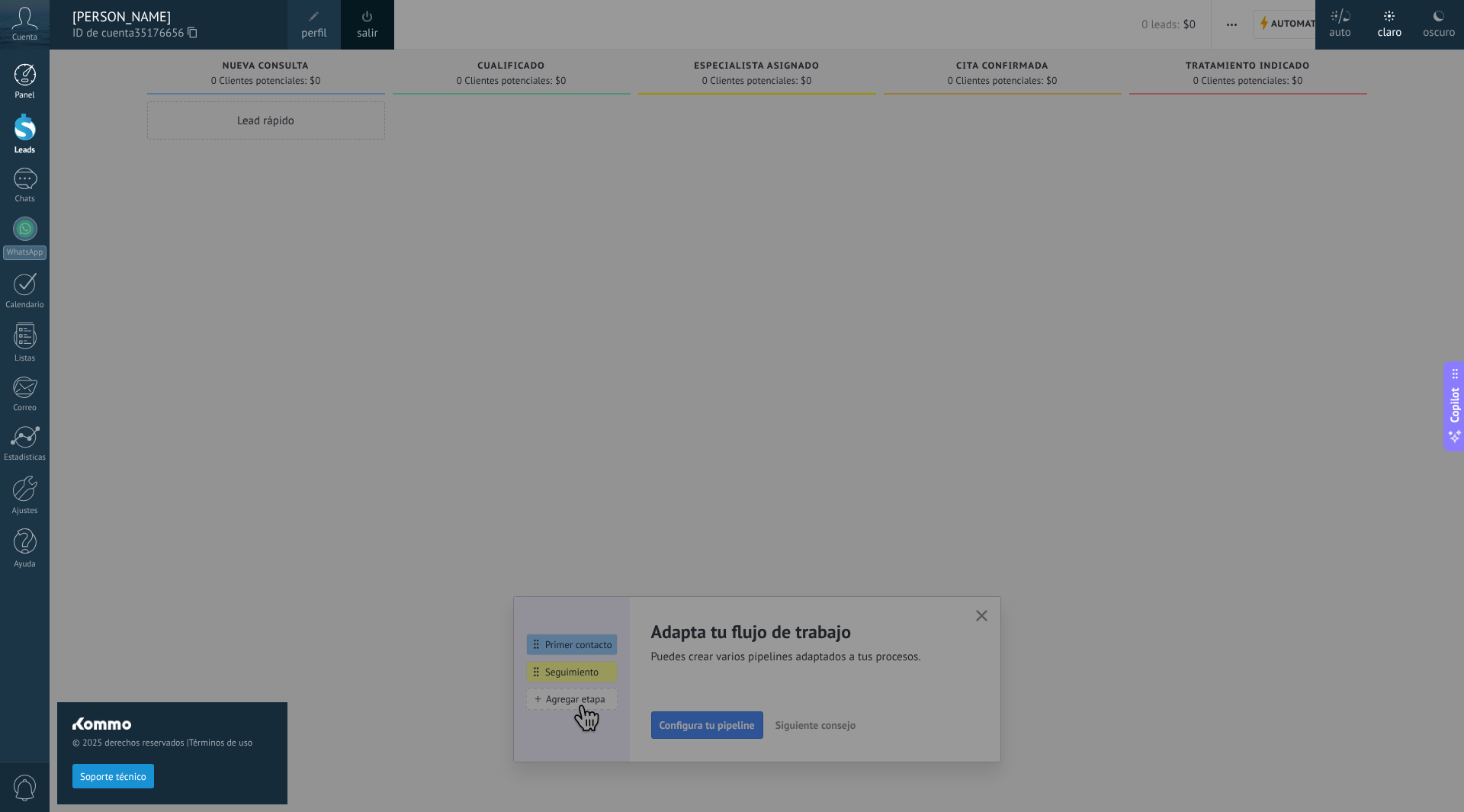
click at [16, 72] on div at bounding box center [25, 74] width 23 height 23
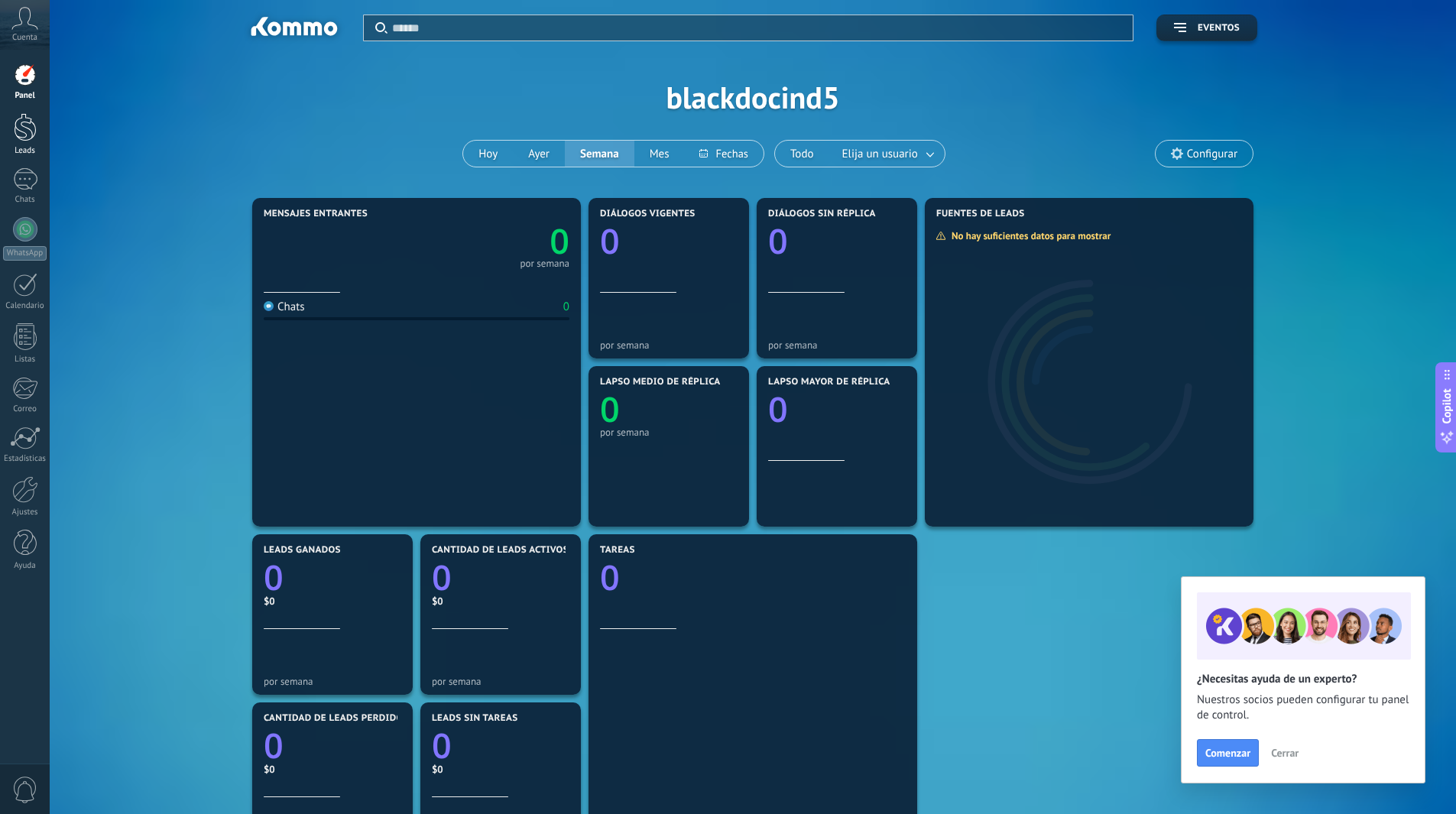
click at [21, 141] on link "Leads" at bounding box center [25, 135] width 49 height 43
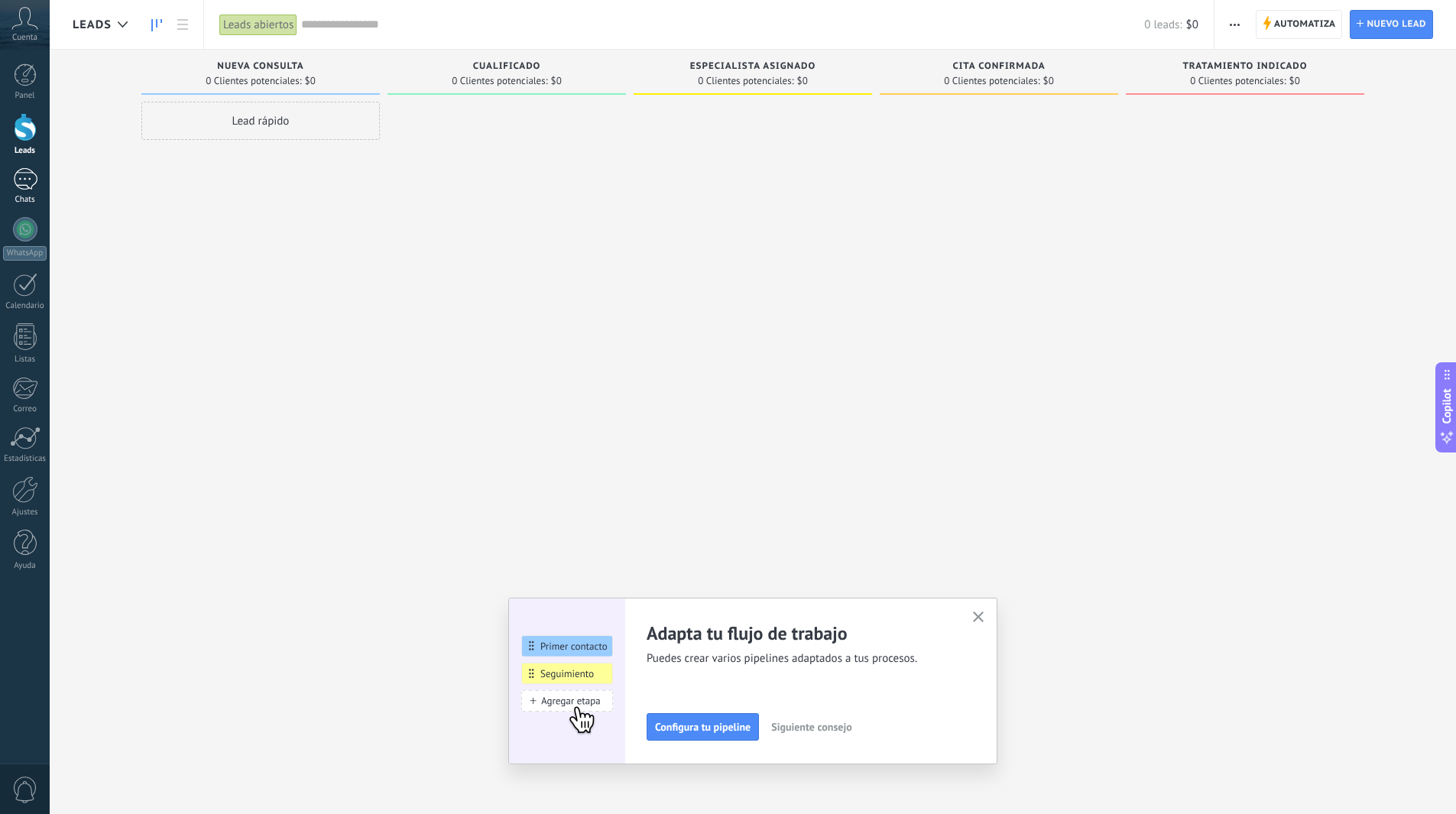
click at [27, 179] on div at bounding box center [25, 179] width 25 height 22
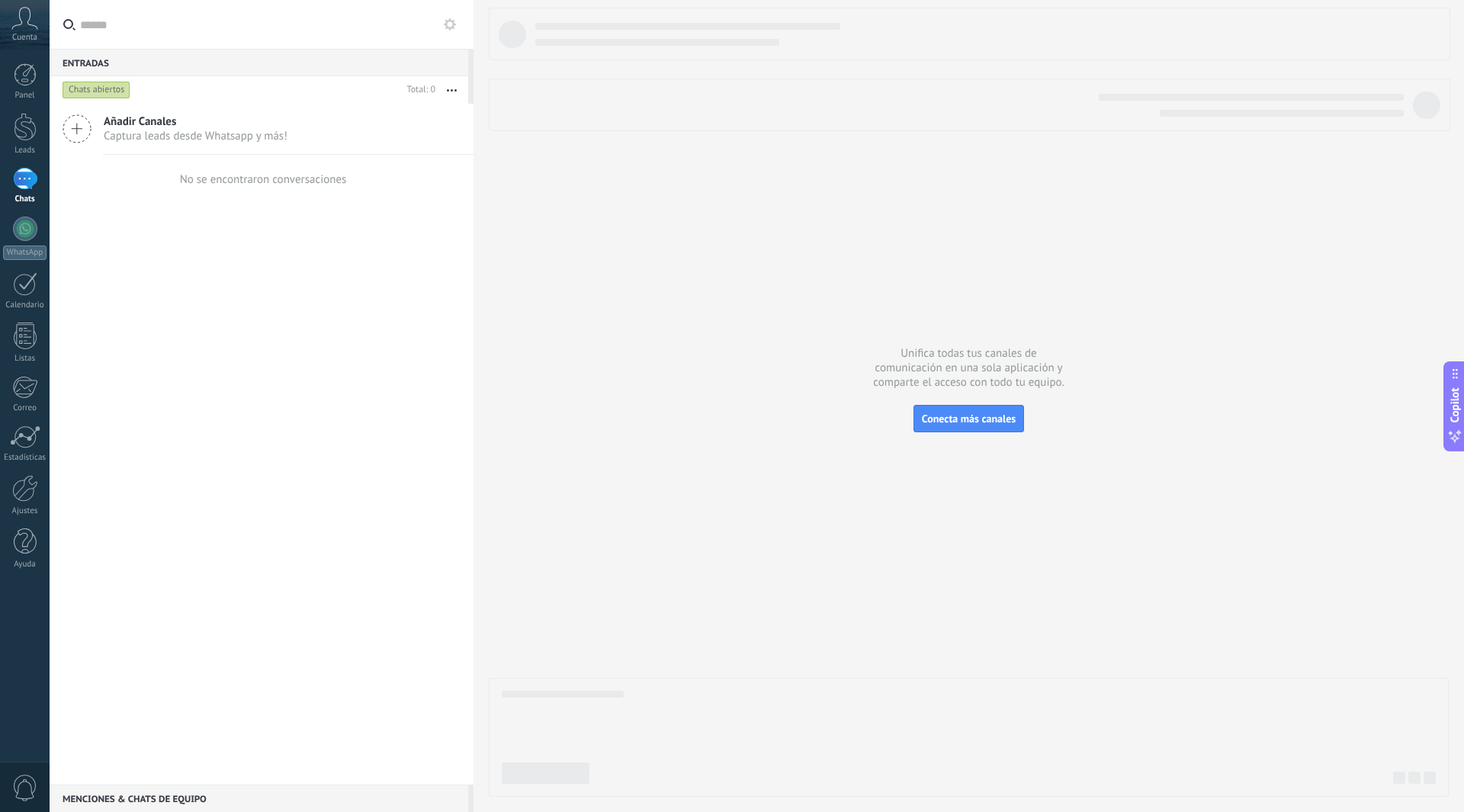
click at [103, 127] on div "Añadir Canales Captura leads desde Whatsapp y más!" at bounding box center [261, 130] width 424 height 51
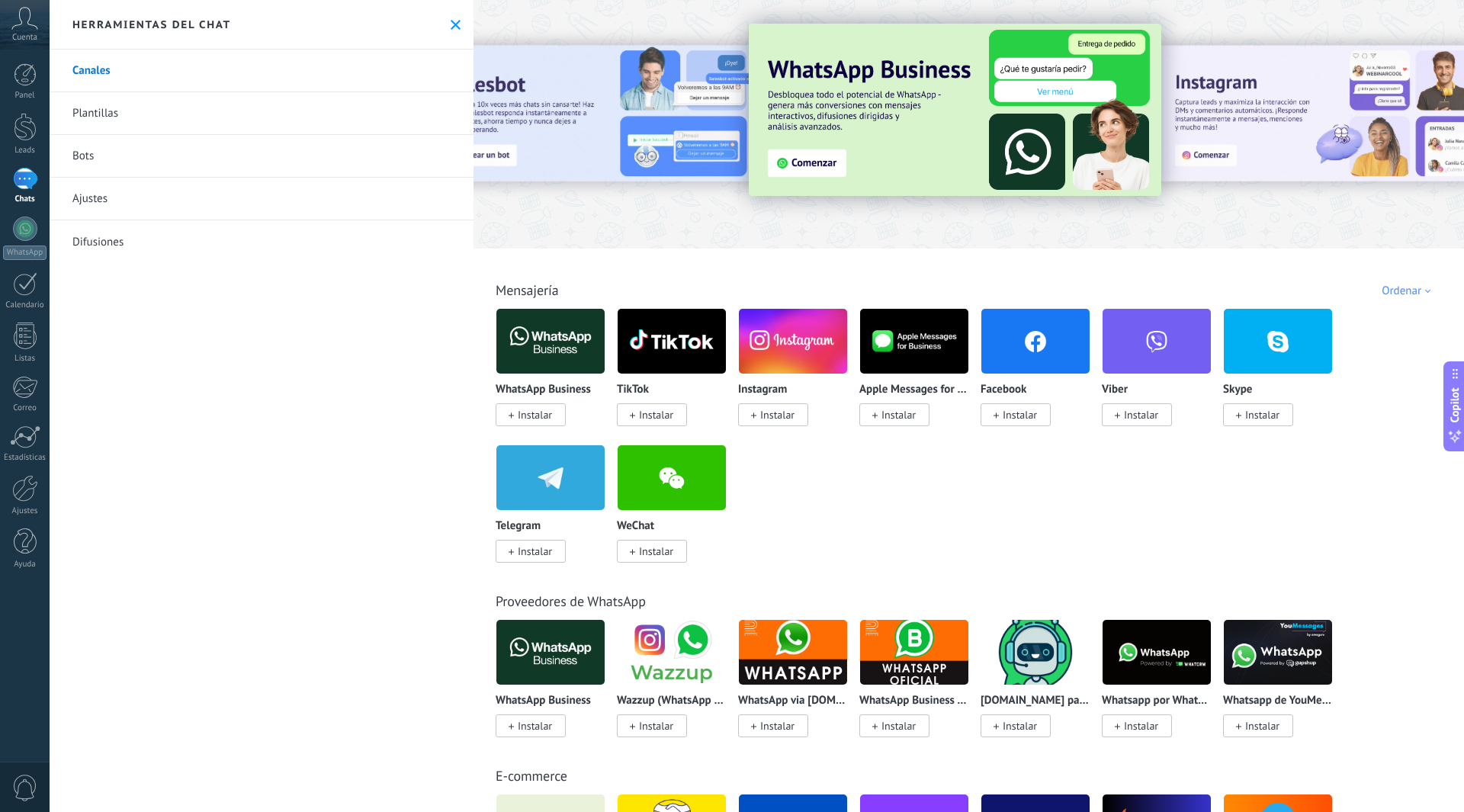
click at [27, 28] on icon at bounding box center [25, 18] width 27 height 23
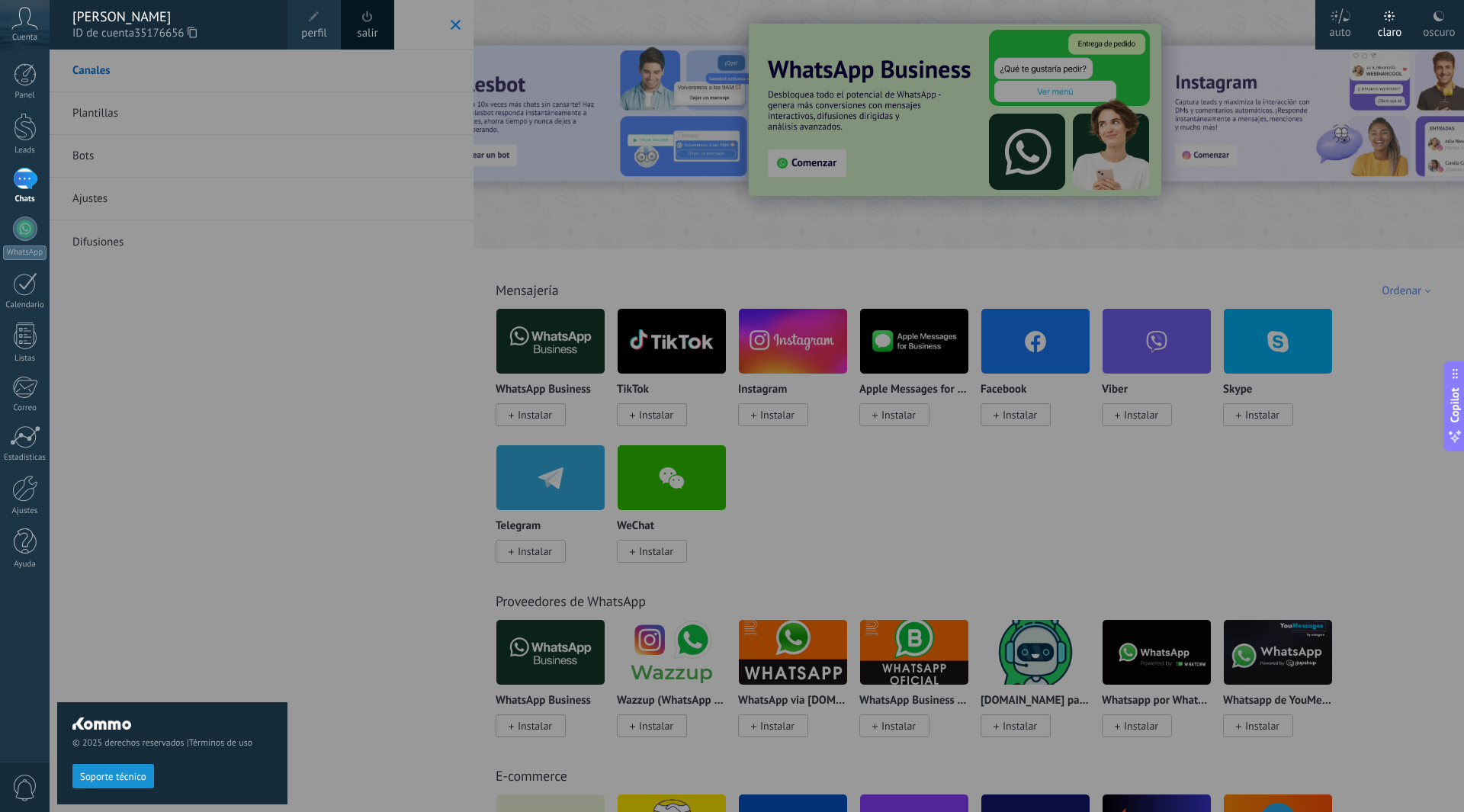
click at [366, 26] on link "salir" at bounding box center [367, 34] width 21 height 16
